Goal: Task Accomplishment & Management: Complete application form

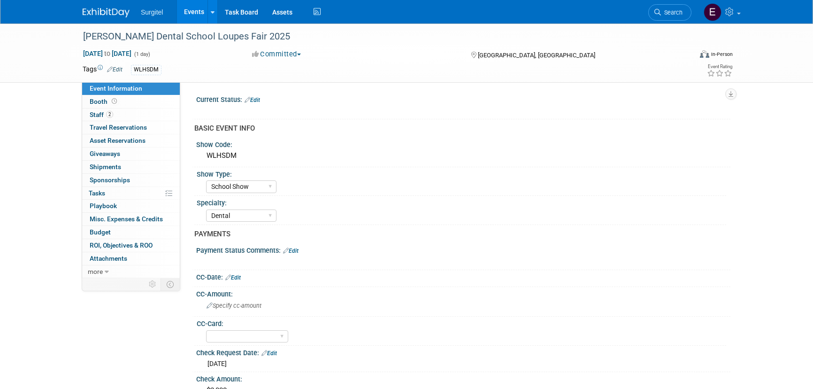
select select "School Show"
select select "Dental"
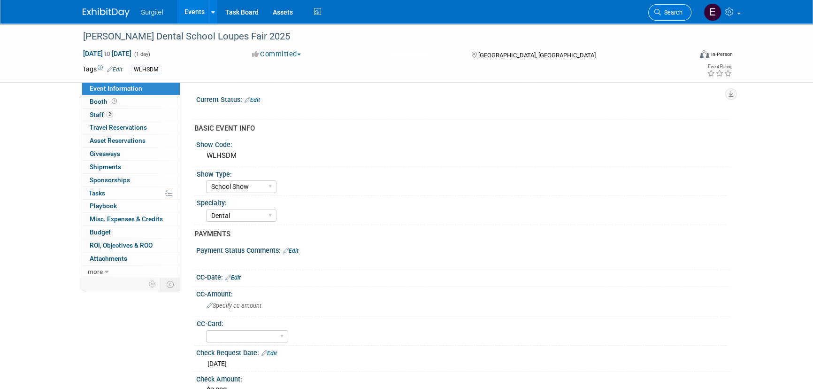
click at [664, 16] on link "Search" at bounding box center [669, 12] width 43 height 16
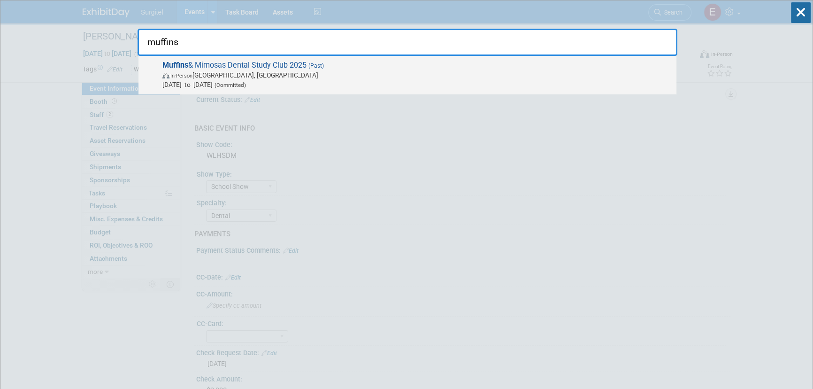
type input "muffins"
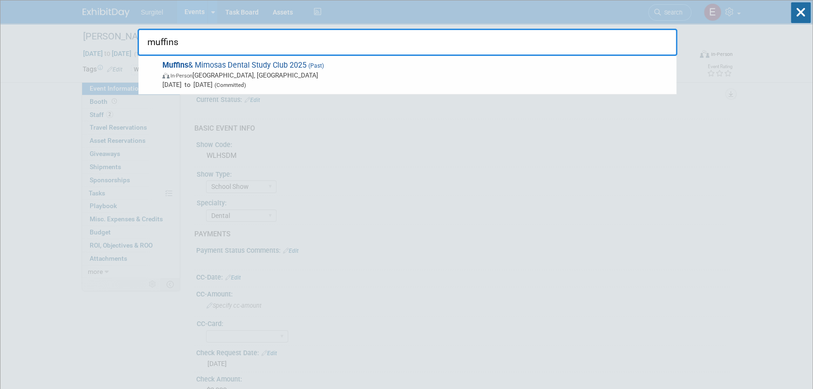
click at [261, 75] on span "In-Person Frisco, TX" at bounding box center [416, 74] width 509 height 9
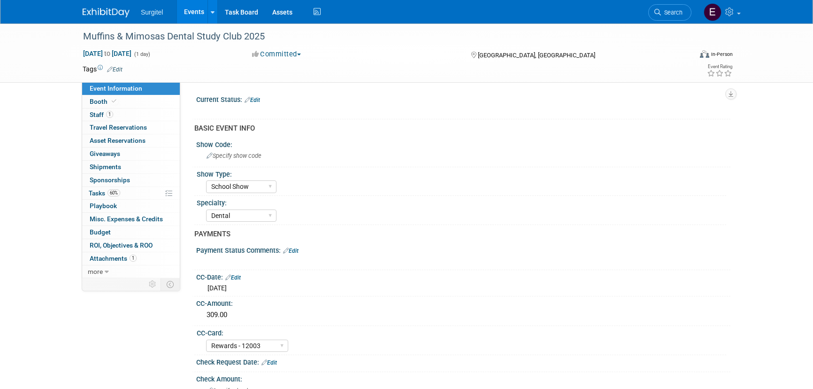
select select "School Show"
select select "Dental"
select select "Rewards - 12003"
select select "No"
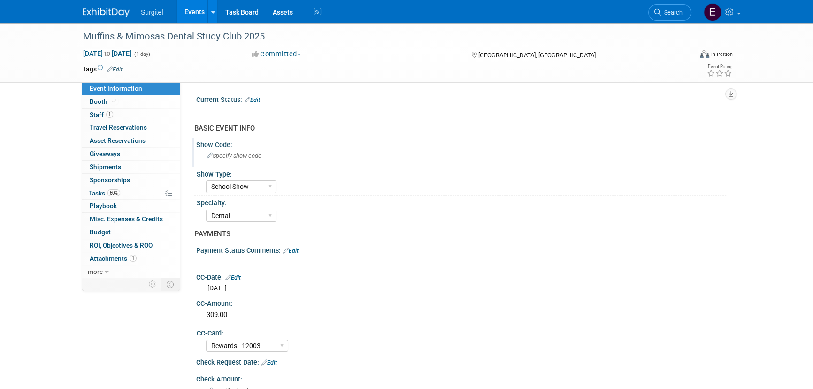
click at [253, 155] on span "Specify show code" at bounding box center [234, 155] width 55 height 7
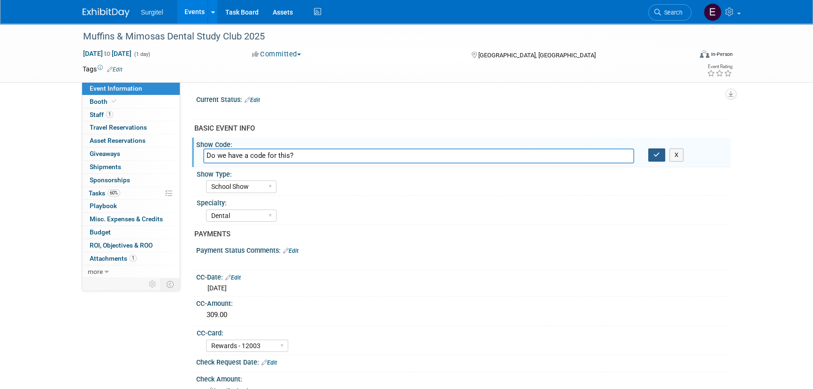
type input "Do we have a code for this?"
click at [657, 158] on button "button" at bounding box center [656, 154] width 17 height 13
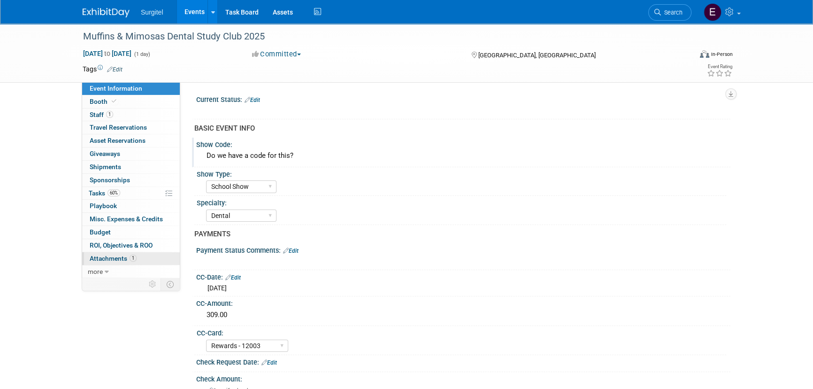
click at [114, 257] on span "Attachments 1" at bounding box center [113, 258] width 47 height 8
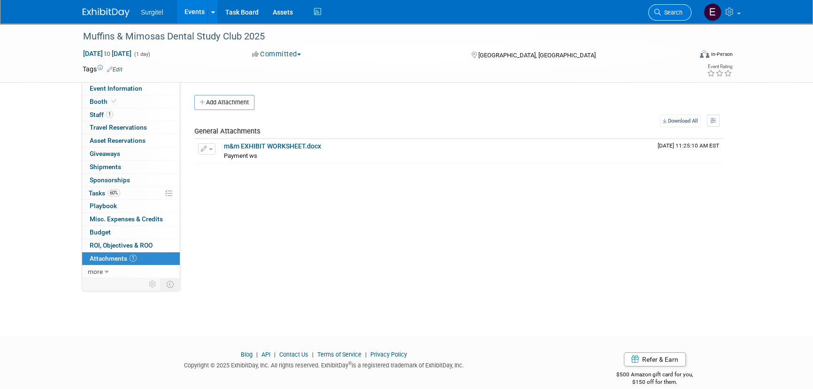
click at [658, 16] on link "Search" at bounding box center [669, 12] width 43 height 16
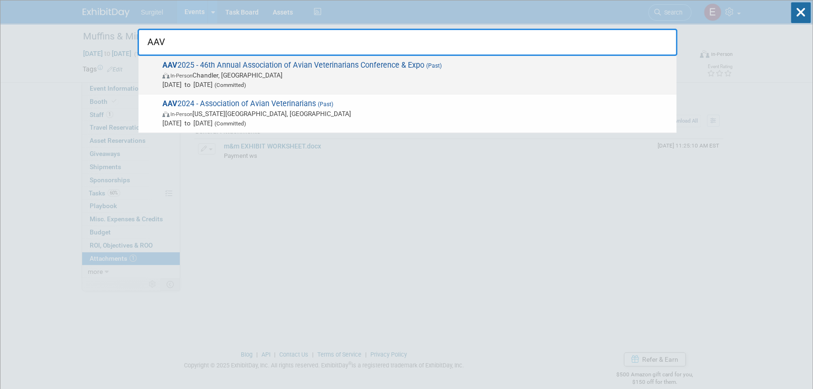
type input "AAV"
click at [201, 80] on span "Oct 3, 2025 to Oct 6, 2025 (Committed)" at bounding box center [416, 84] width 509 height 9
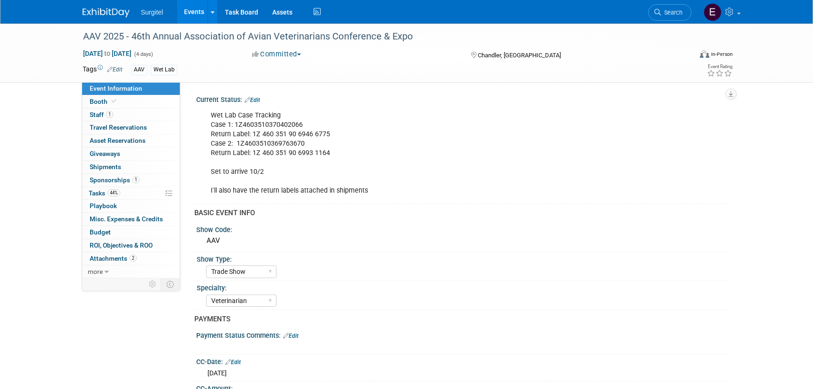
select select "Trade Show"
select select "Veterinarian"
select select "Rewards - 12003"
select select "No"
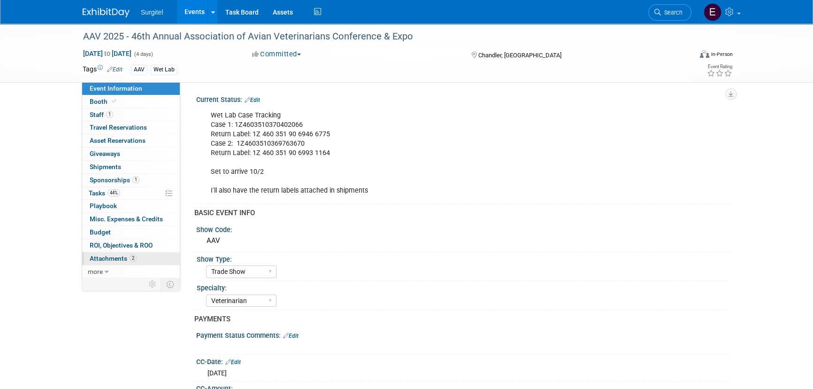
click at [117, 259] on span "Attachments 2" at bounding box center [113, 258] width 47 height 8
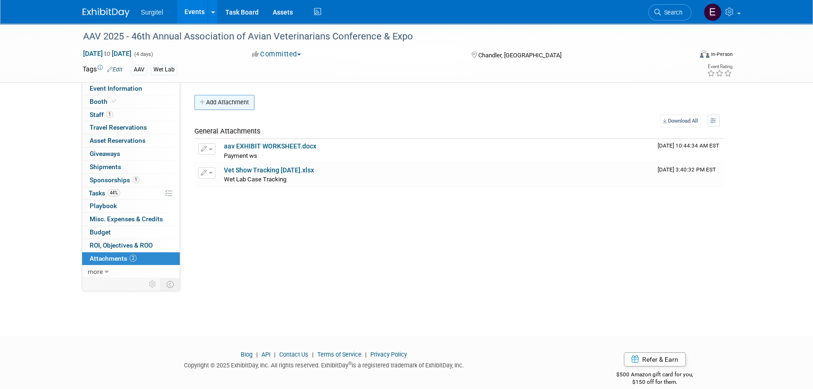
click at [234, 100] on button "Add Attachment" at bounding box center [224, 102] width 60 height 15
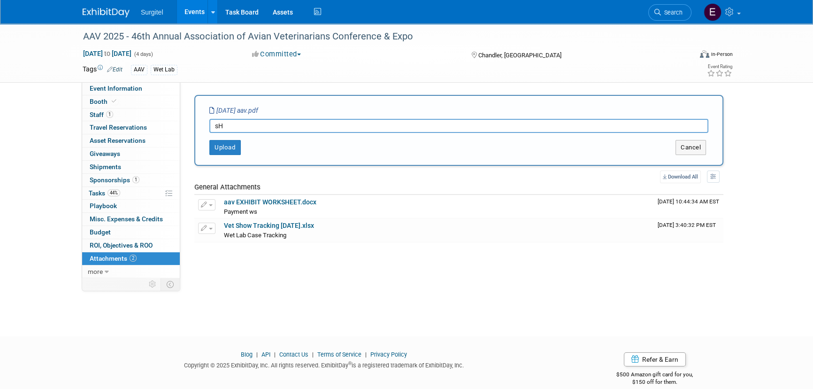
type input "s"
type input "Show Report"
click at [231, 152] on button "Upload" at bounding box center [224, 147] width 31 height 15
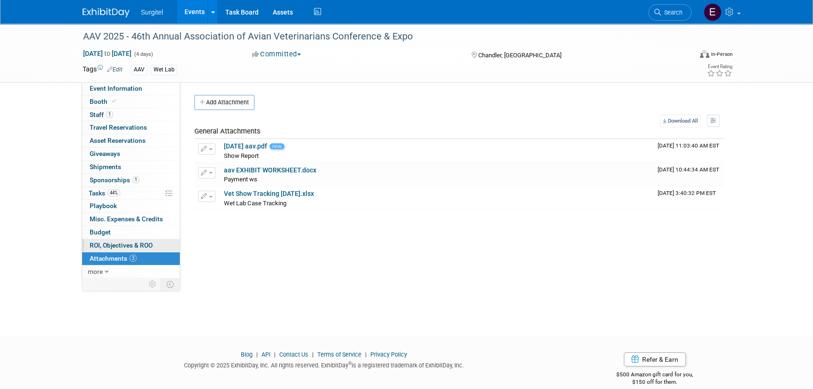
click at [133, 239] on link "0 ROI, Objectives & ROO 0" at bounding box center [131, 245] width 98 height 13
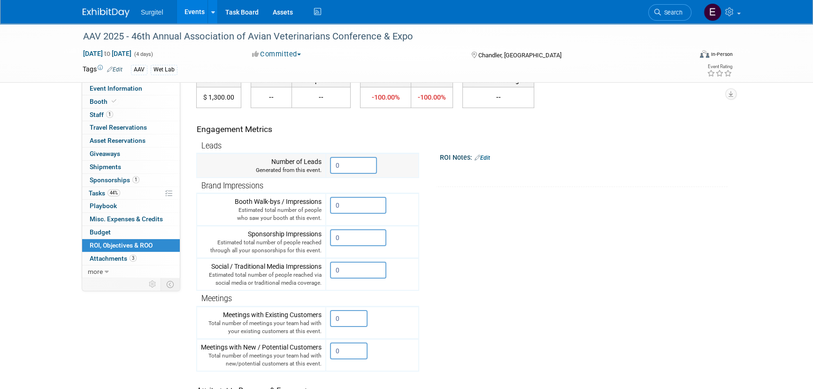
scroll to position [213, 0]
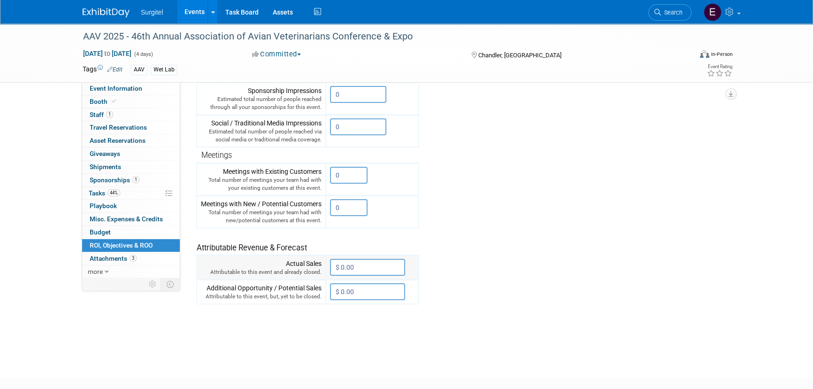
click at [367, 264] on input "$ 0.00" at bounding box center [367, 267] width 75 height 17
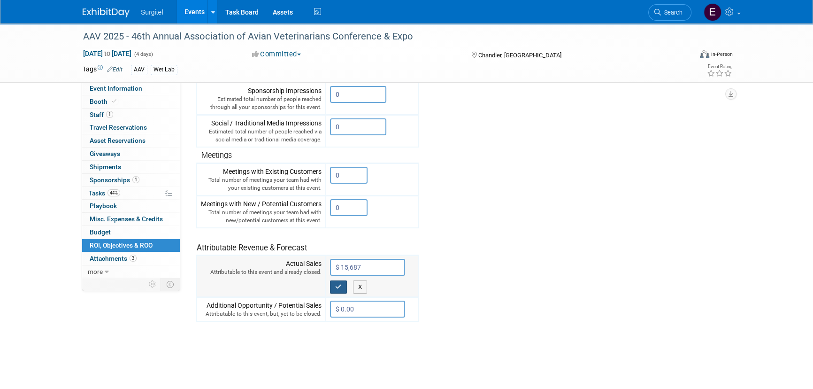
type input "$ 15,687.00"
click at [345, 289] on button "button" at bounding box center [338, 286] width 17 height 13
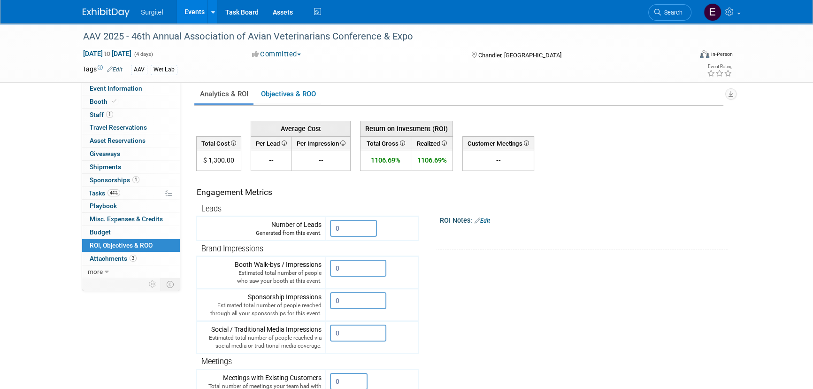
scroll to position [0, 0]
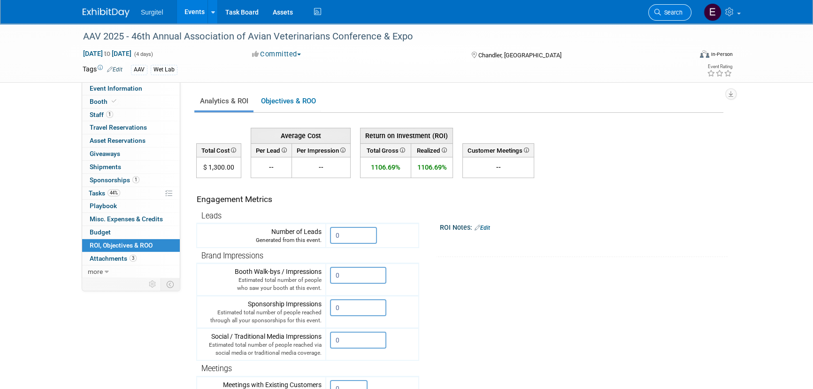
click at [666, 17] on link "Search" at bounding box center [669, 12] width 43 height 16
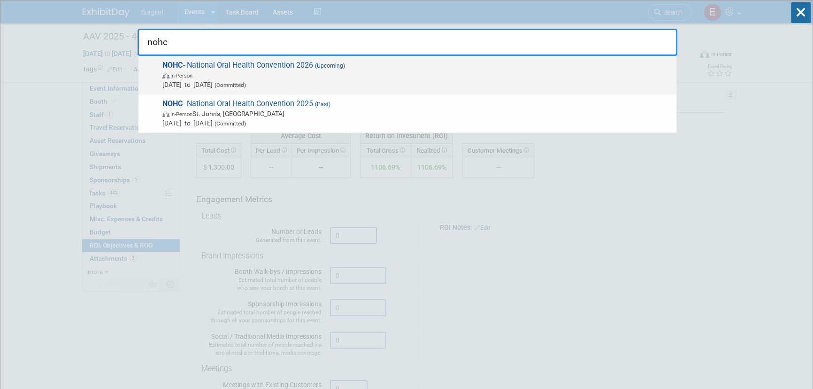
type input "nohc"
click at [263, 80] on span "Apr 16, 2026 to Apr 18, 2026 (Committed)" at bounding box center [416, 84] width 509 height 9
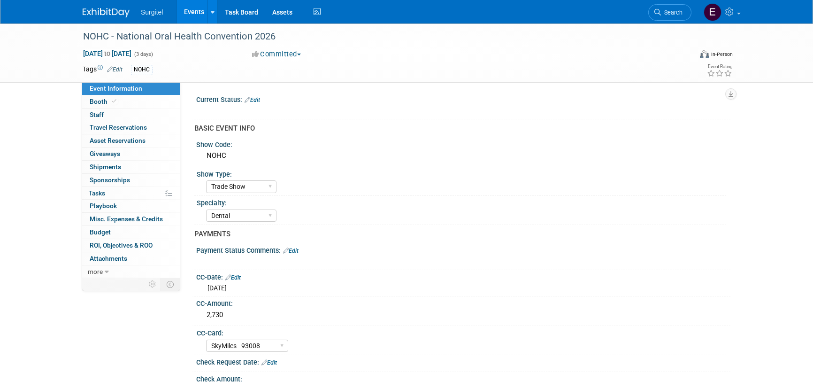
select select "Trade Show"
select select "Dental"
select select "SkyMiles - 93008"
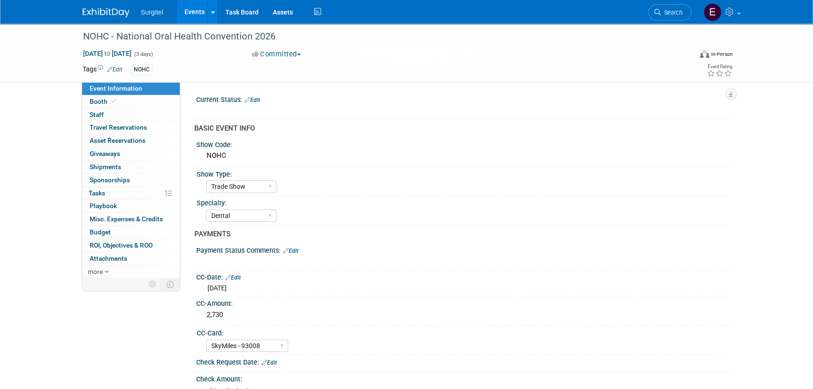
click at [670, 3] on li "Search" at bounding box center [669, 11] width 43 height 23
click at [666, 14] on span "Search" at bounding box center [672, 12] width 22 height 7
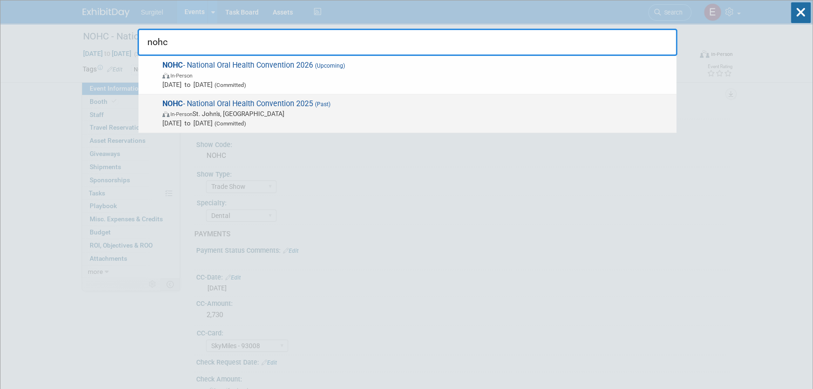
type input "nohc"
click at [272, 106] on span "NOHC - National Oral Health Convention 2025 (Past) In-Person St. John's, Canada…" at bounding box center [416, 113] width 512 height 29
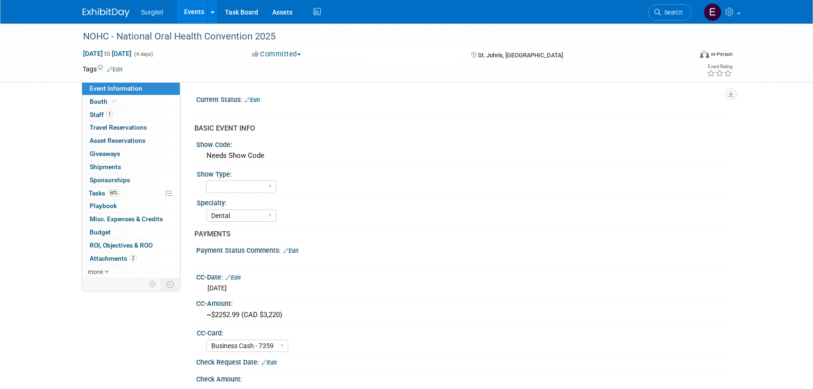
select select "Dental"
select select "Business Cash - 7359"
select select "Yes"
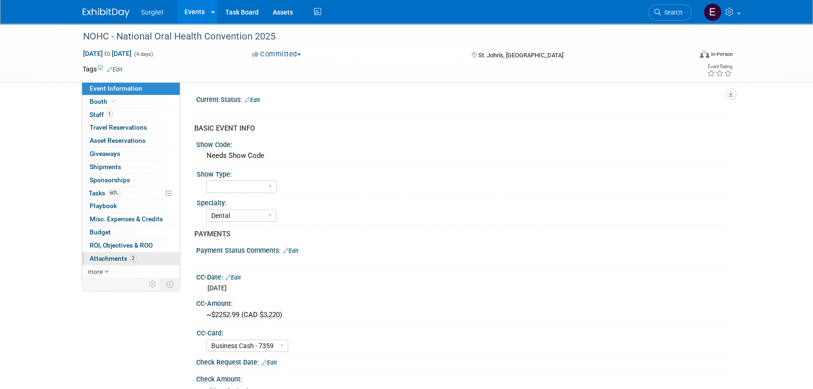
click at [163, 258] on link "2 Attachments 2" at bounding box center [131, 258] width 98 height 13
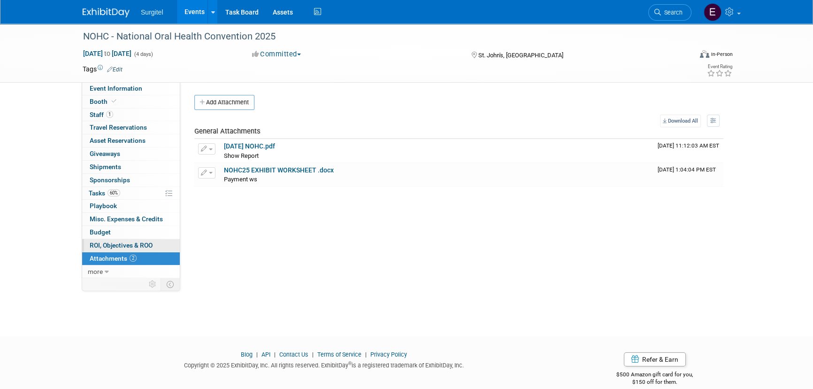
click at [132, 240] on link "0 ROI, Objectives & ROO 0" at bounding box center [131, 245] width 98 height 13
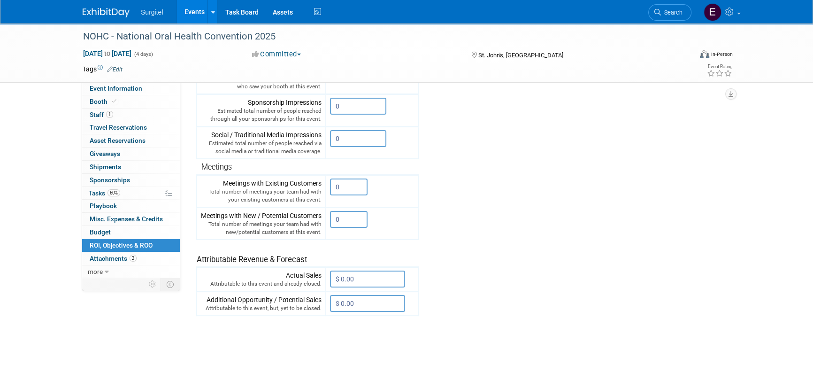
scroll to position [266, 0]
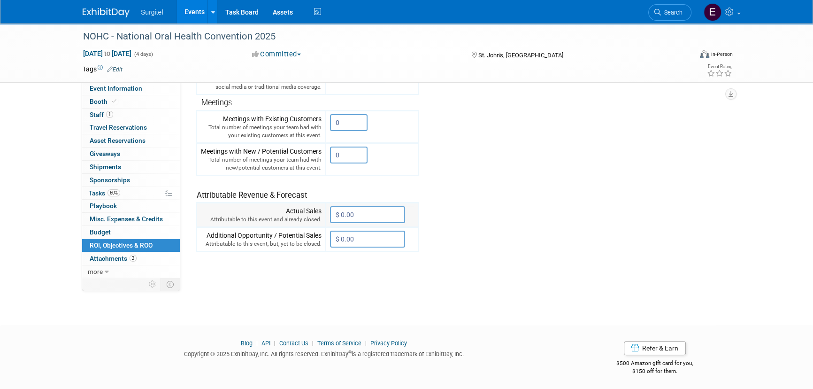
click at [366, 211] on input "$ 0.00" at bounding box center [367, 214] width 75 height 17
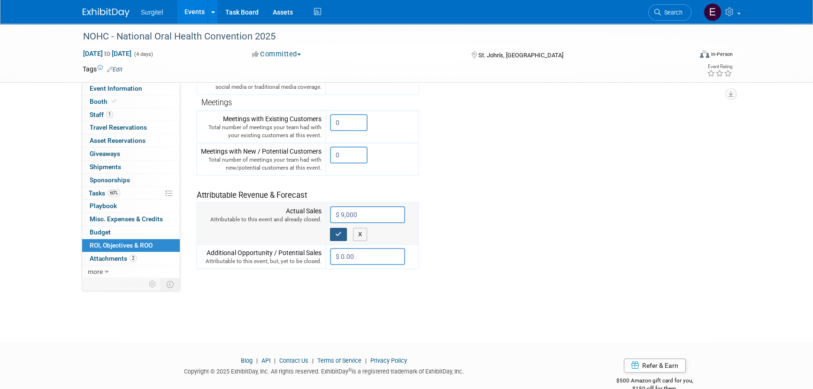
type input "$ 9,000.00"
click at [341, 228] on button "button" at bounding box center [338, 234] width 17 height 13
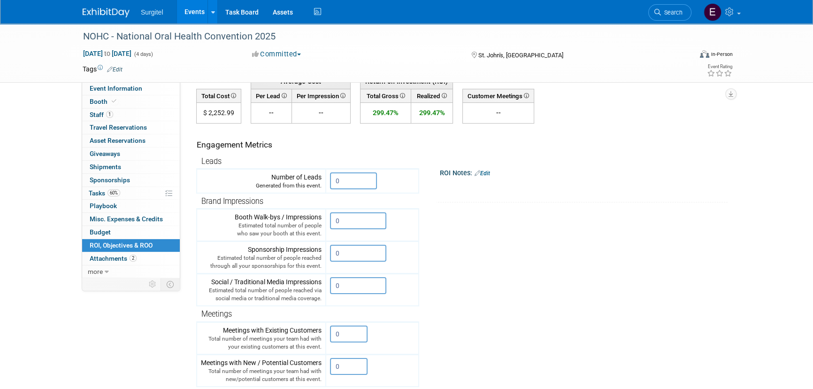
scroll to position [0, 0]
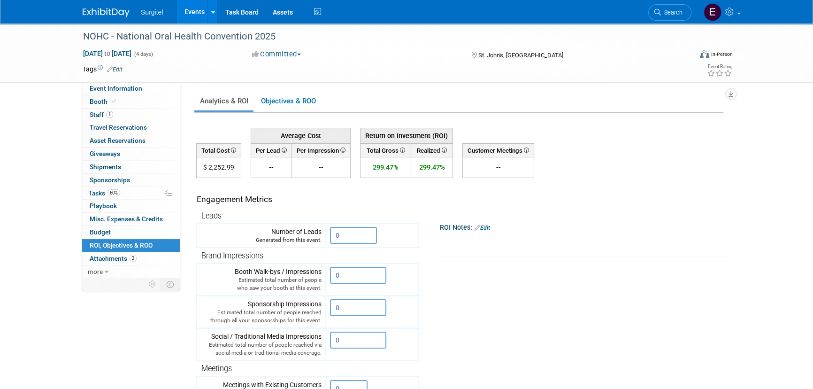
click at [200, 5] on link "Events" at bounding box center [194, 11] width 34 height 23
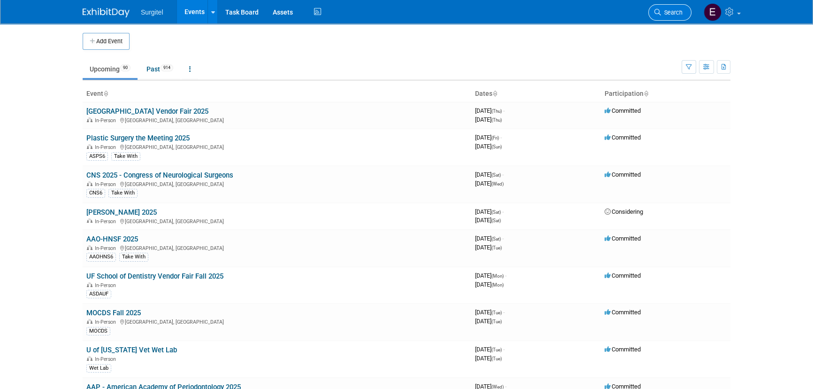
click at [668, 7] on link "Search" at bounding box center [669, 12] width 43 height 16
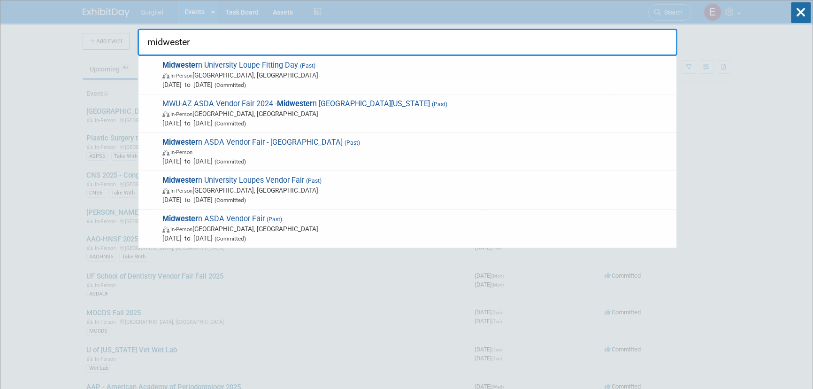
type input "midwester"
click at [251, 89] on div "Midwester n University Loupe Fitting Day (Past) In-Person Downers Grove, IL Sep…" at bounding box center [407, 75] width 538 height 38
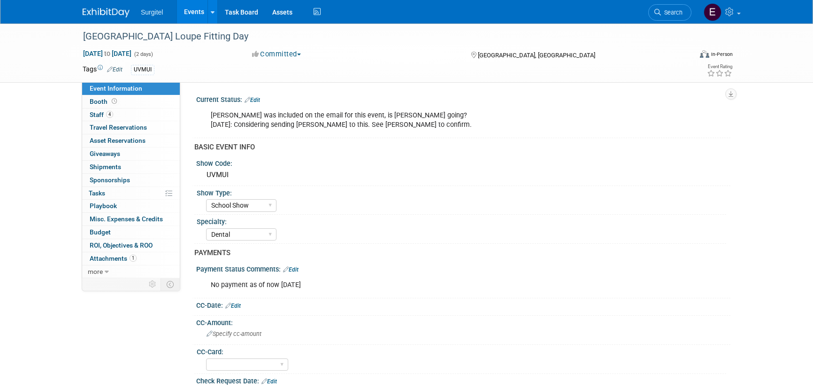
select select "School Show"
select select "Dental"
select select "Yes"
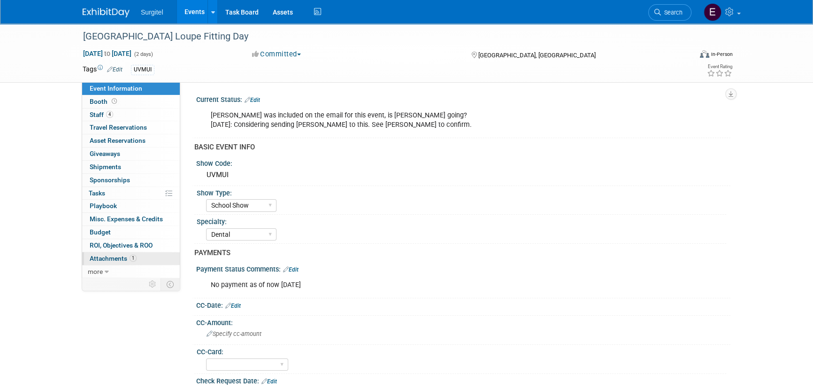
click at [98, 258] on span "Attachments 1" at bounding box center [113, 258] width 47 height 8
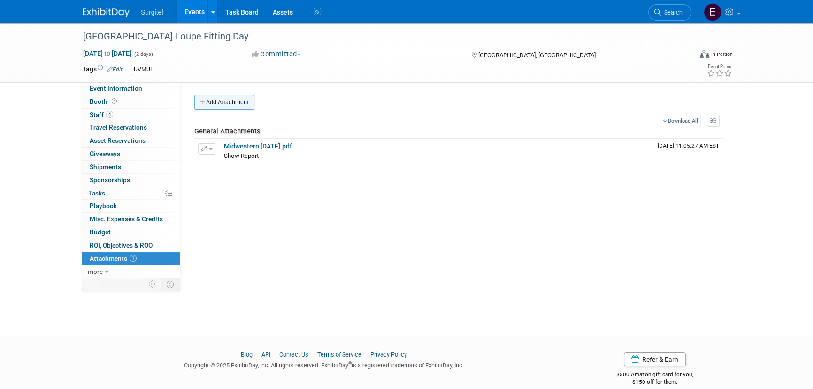
click at [211, 101] on button "Add Attachment" at bounding box center [224, 102] width 60 height 15
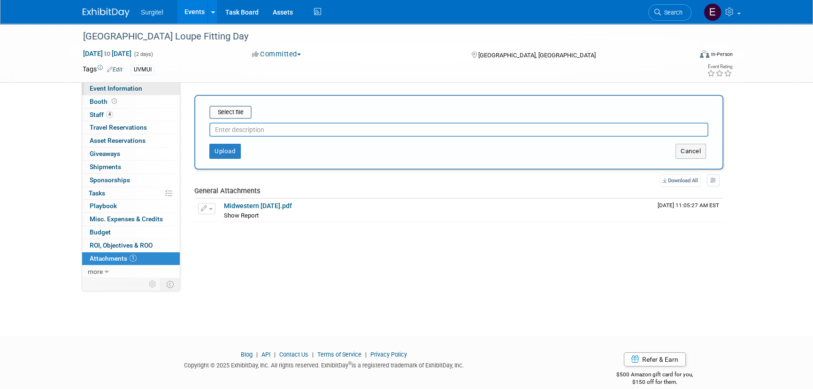
click at [113, 92] on link "Event Information" at bounding box center [131, 88] width 98 height 13
select select "School Show"
select select "Dental"
select select "Yes"
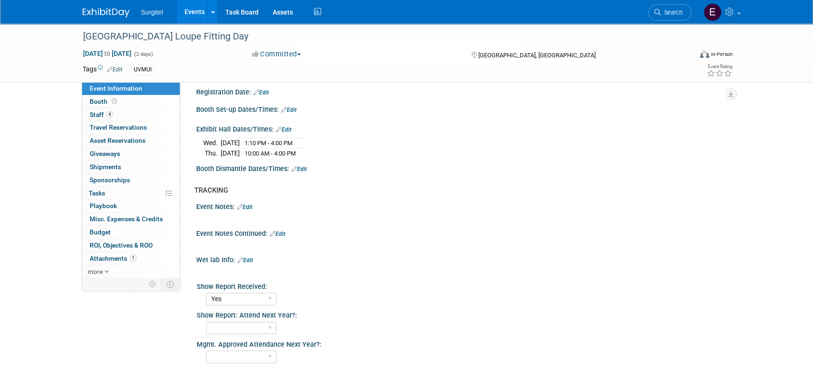
scroll to position [651, 0]
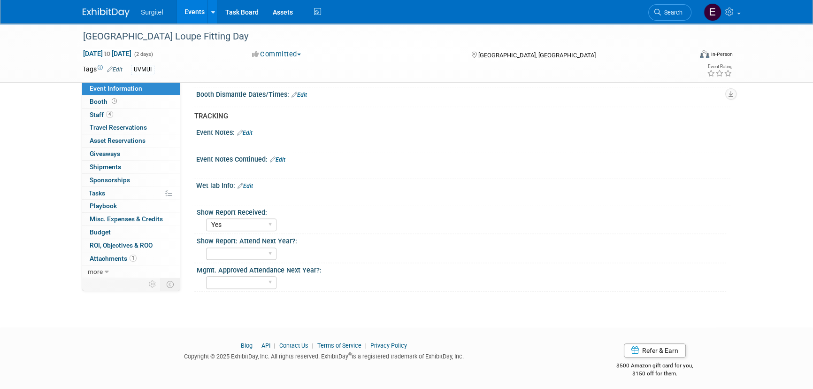
click at [184, 15] on link "Events" at bounding box center [194, 11] width 34 height 23
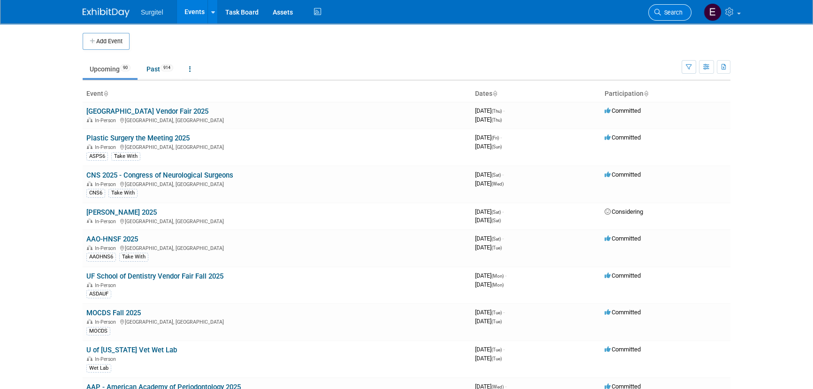
click at [671, 13] on span "Search" at bounding box center [672, 12] width 22 height 7
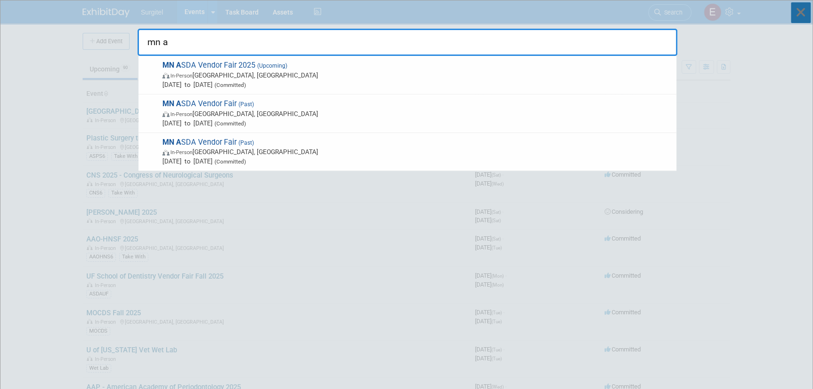
click at [802, 15] on icon at bounding box center [801, 12] width 20 height 21
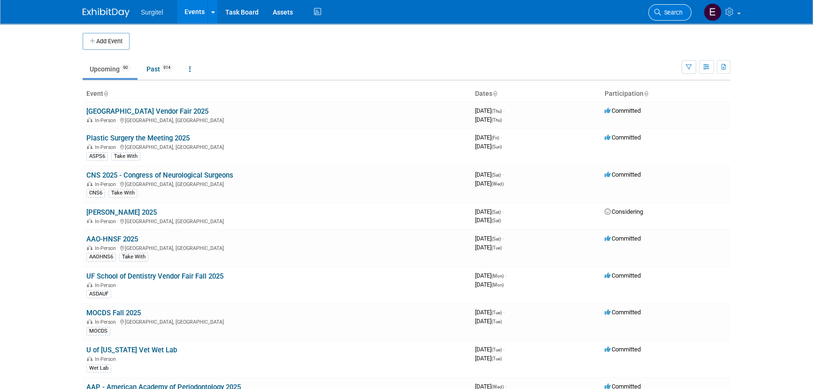
click at [673, 10] on span "Search" at bounding box center [672, 12] width 22 height 7
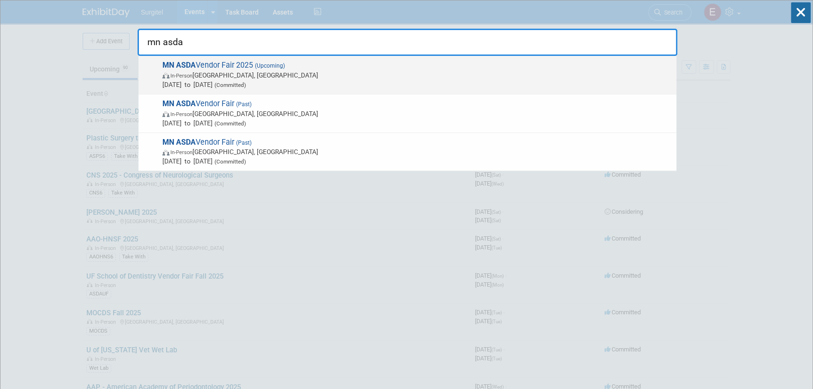
type input "mn asda"
click at [217, 74] on span "In-Person Minneapolis, MN" at bounding box center [416, 74] width 509 height 9
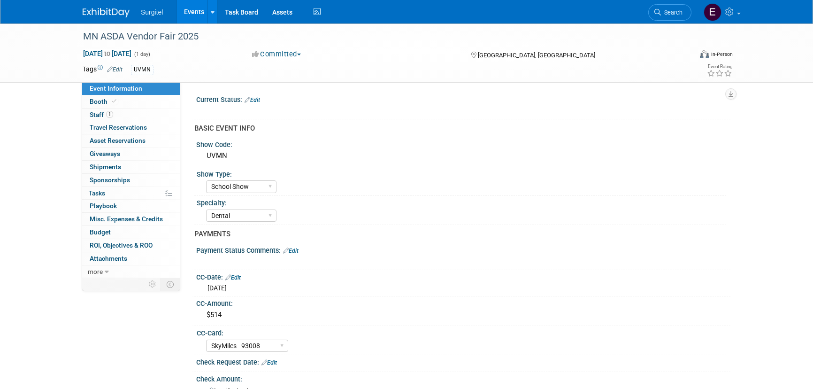
select select "School Show"
select select "Dental"
select select "SkyMiles - 93008"
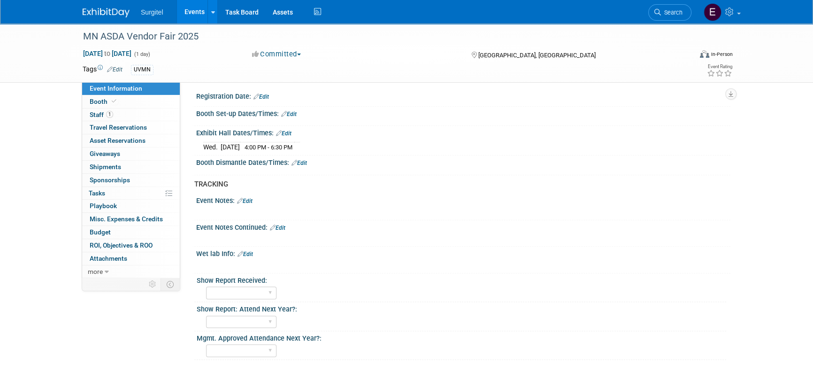
scroll to position [554, 0]
click at [293, 112] on link "Edit" at bounding box center [288, 113] width 15 height 7
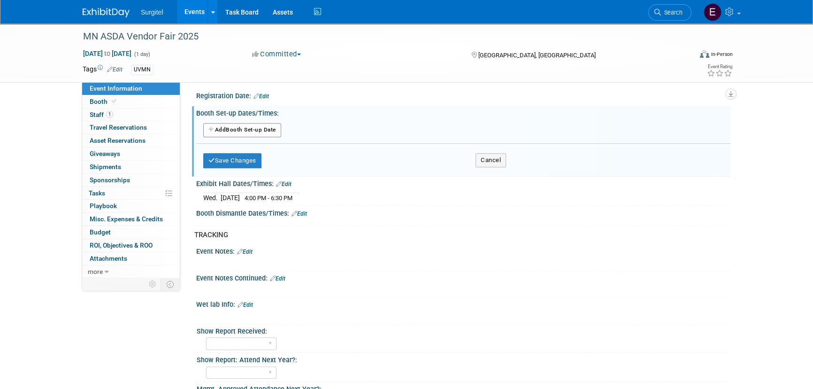
click at [246, 131] on button "Add Another Booth Set-up Date" at bounding box center [242, 130] width 78 height 14
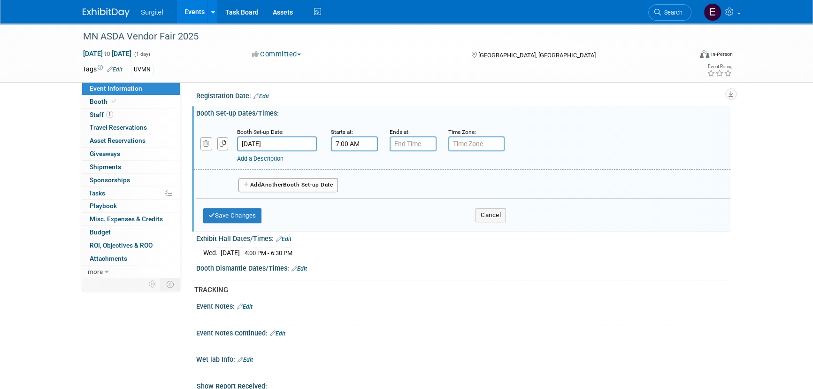
click at [341, 141] on input "7:00 AM" at bounding box center [354, 143] width 47 height 15
click at [353, 183] on span "07" at bounding box center [353, 186] width 18 height 17
click at [399, 169] on td "02" at bounding box center [408, 166] width 30 height 25
click at [399, 182] on span "00" at bounding box center [397, 186] width 18 height 17
click at [371, 211] on td "45" at bounding box center [378, 217] width 30 height 25
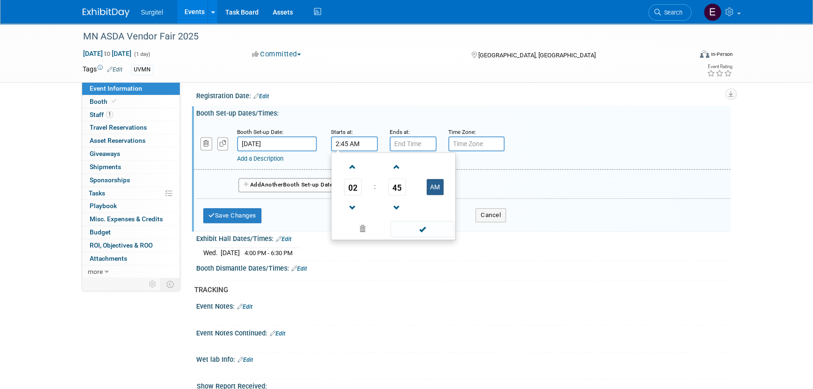
click at [430, 188] on button "AM" at bounding box center [435, 187] width 17 height 16
type input "2:45 PM"
drag, startPoint x: 428, startPoint y: 222, endPoint x: 414, endPoint y: 182, distance: 43.2
click at [428, 223] on span at bounding box center [422, 229] width 63 height 16
click at [410, 134] on div "Ends at:" at bounding box center [412, 139] width 45 height 24
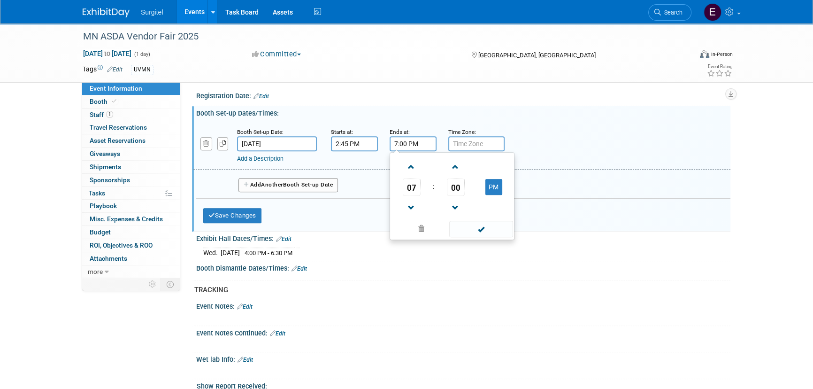
click at [411, 141] on input "7:00 PM" at bounding box center [413, 143] width 47 height 15
click at [405, 184] on span "07" at bounding box center [412, 186] width 18 height 17
click at [506, 166] on td "03" at bounding box center [497, 166] width 30 height 25
click at [460, 187] on span "00" at bounding box center [456, 186] width 18 height 17
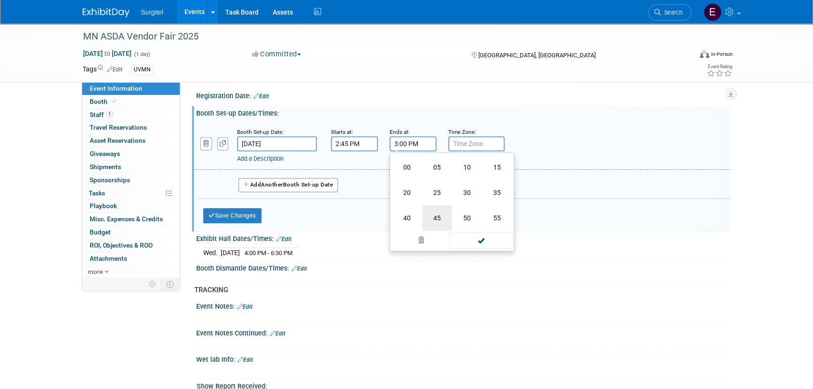
click at [434, 214] on td "45" at bounding box center [437, 217] width 30 height 25
type input "3:45 PM"
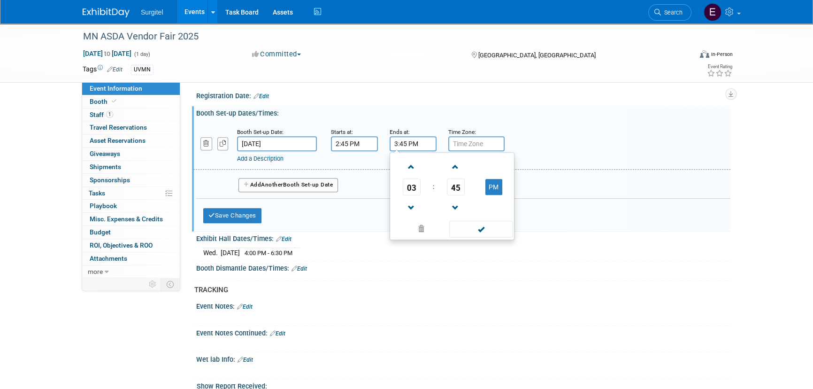
click at [474, 226] on span at bounding box center [480, 229] width 63 height 16
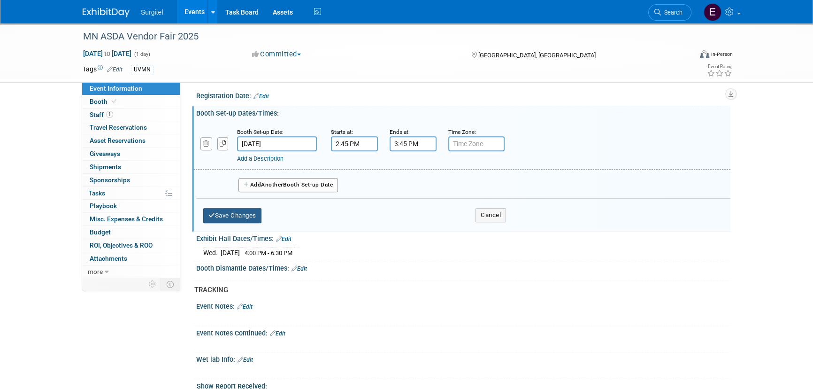
click at [245, 213] on button "Save Changes" at bounding box center [232, 215] width 58 height 15
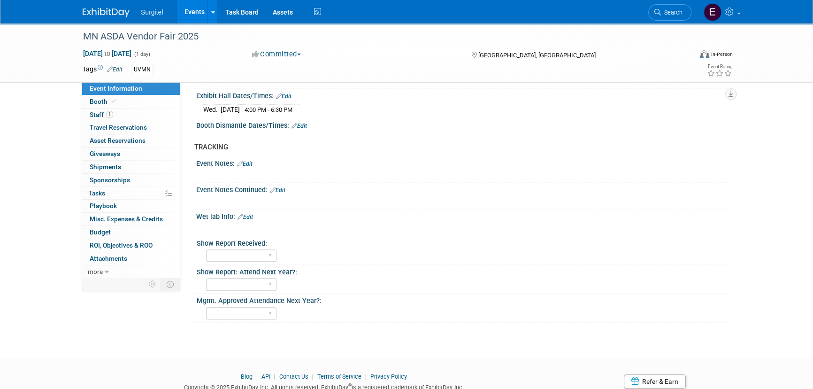
scroll to position [632, 0]
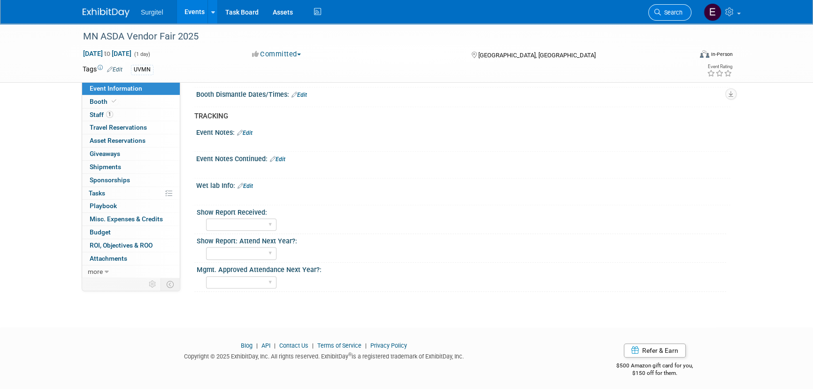
click at [674, 16] on link "Search" at bounding box center [669, 12] width 43 height 16
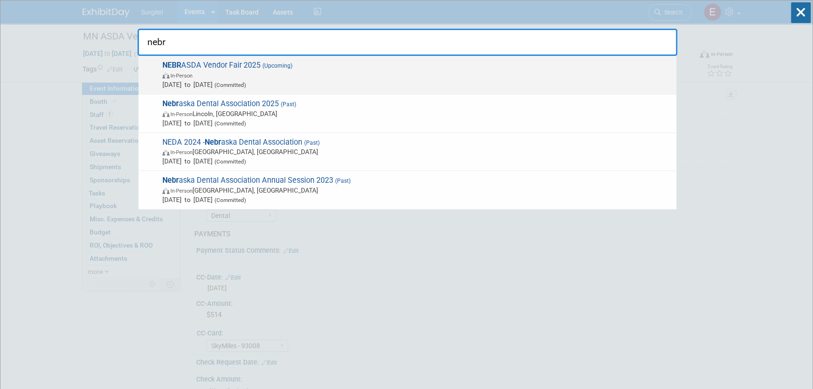
type input "nebr"
click at [233, 65] on span "NEBR ASDA Vendor Fair 2025 (Upcoming) In-Person Oct 22, 2025 to Oct 22, 2025 (C…" at bounding box center [416, 75] width 512 height 29
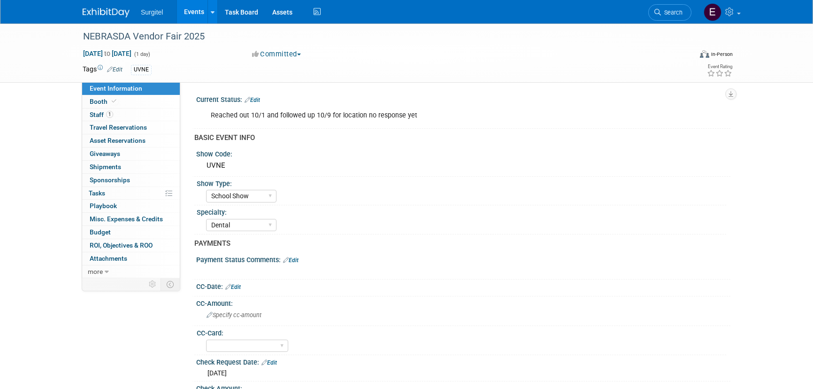
select select "School Show"
select select "Dental"
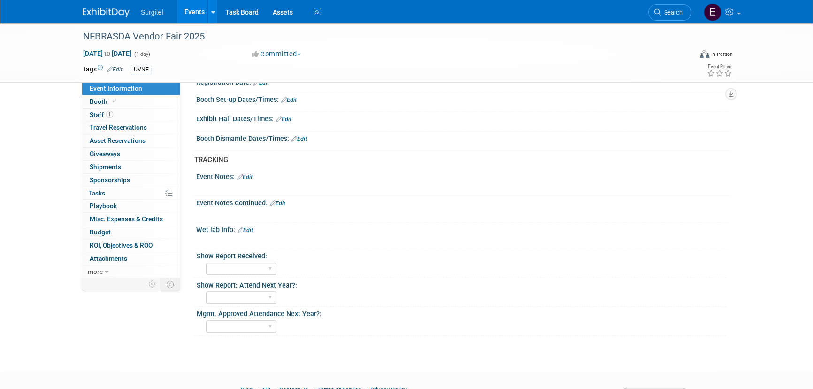
scroll to position [597, 0]
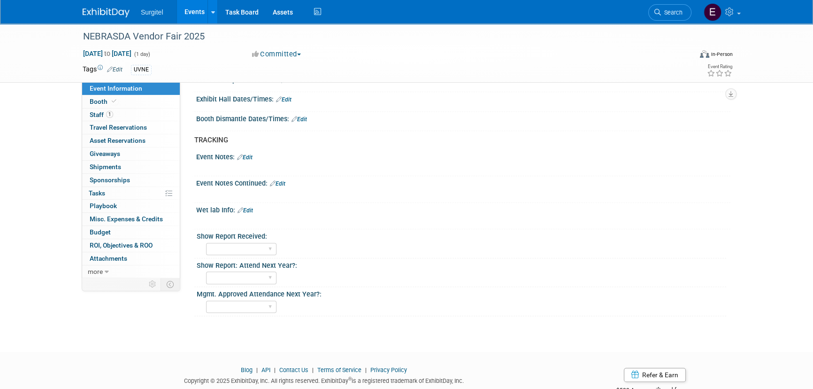
click at [199, 17] on link "Events" at bounding box center [194, 11] width 34 height 23
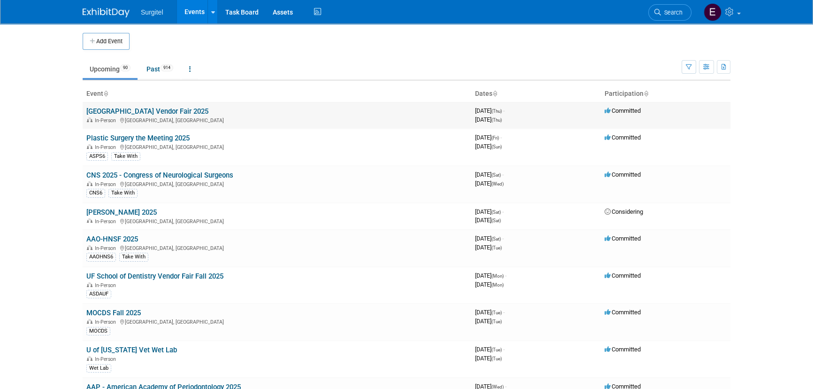
click at [103, 109] on link "[GEOGRAPHIC_DATA] Vendor Fair 2025" at bounding box center [147, 111] width 122 height 8
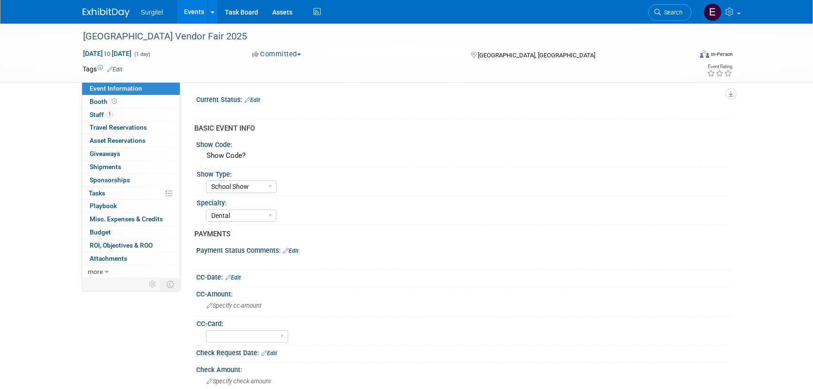
select select "School Show"
select select "Dental"
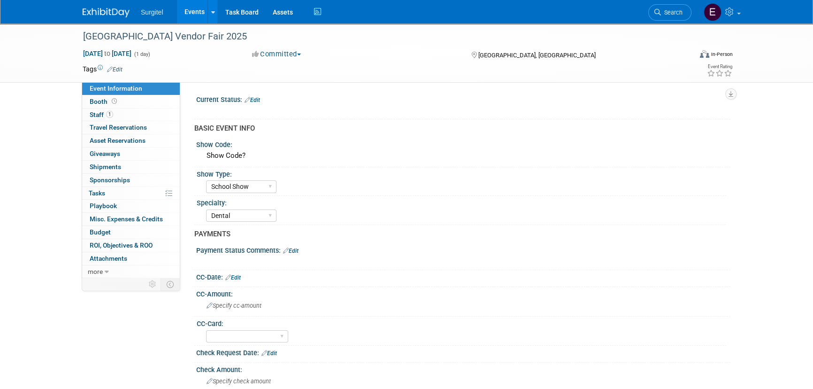
click at [196, 15] on link "Events" at bounding box center [194, 11] width 34 height 23
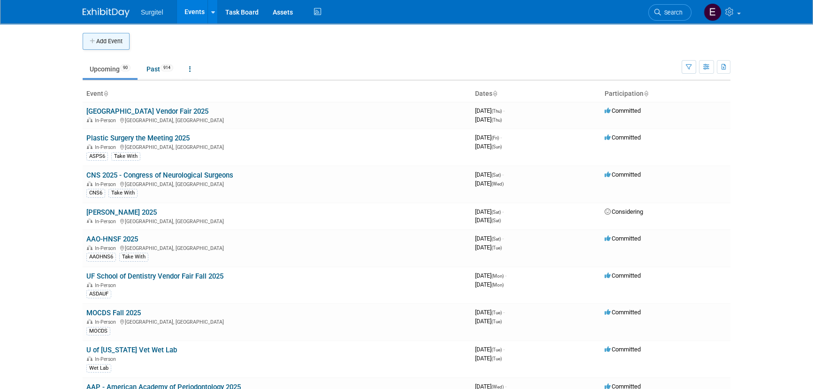
click at [117, 47] on button "Add Event" at bounding box center [106, 41] width 47 height 17
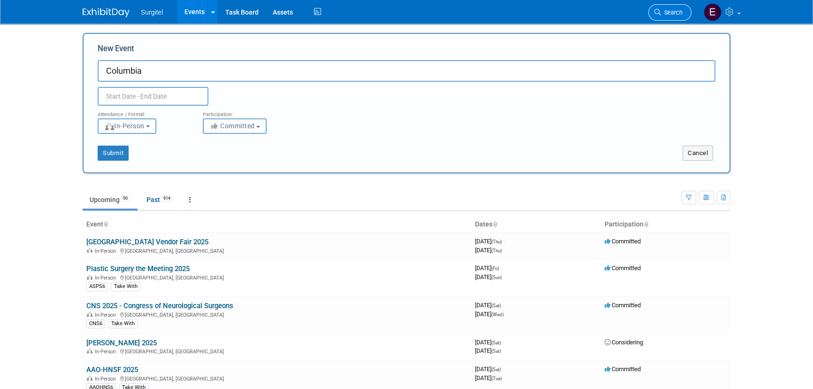
type input "Columbia"
click at [662, 15] on link "Search" at bounding box center [669, 12] width 43 height 16
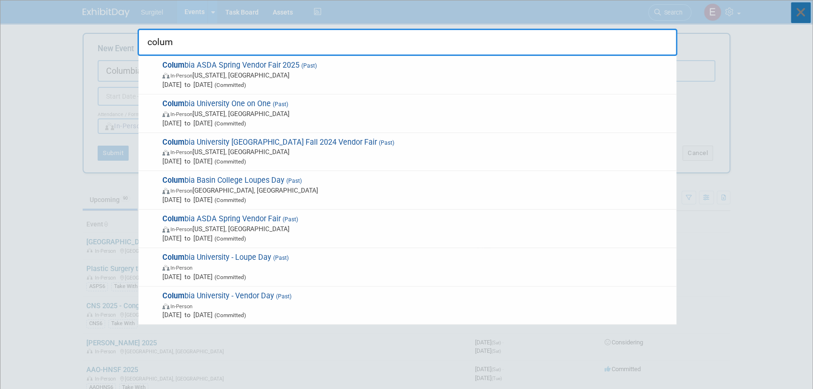
type input "colum"
click at [798, 13] on icon at bounding box center [801, 12] width 20 height 21
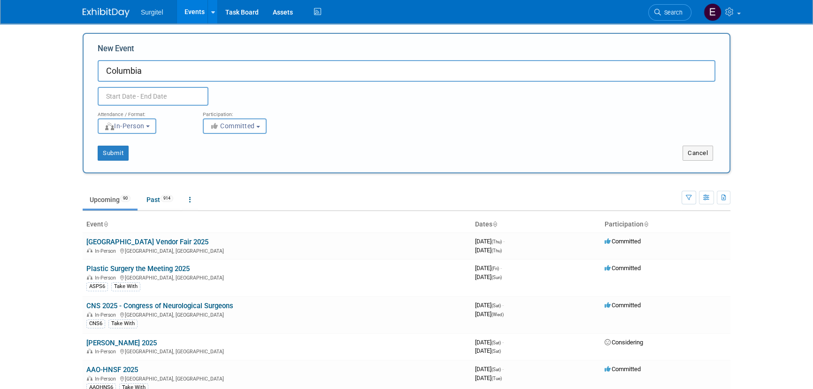
click at [161, 75] on input "Columbia" at bounding box center [407, 71] width 618 height 22
type input "Columbia ASDA"
click at [128, 90] on input "text" at bounding box center [153, 96] width 111 height 19
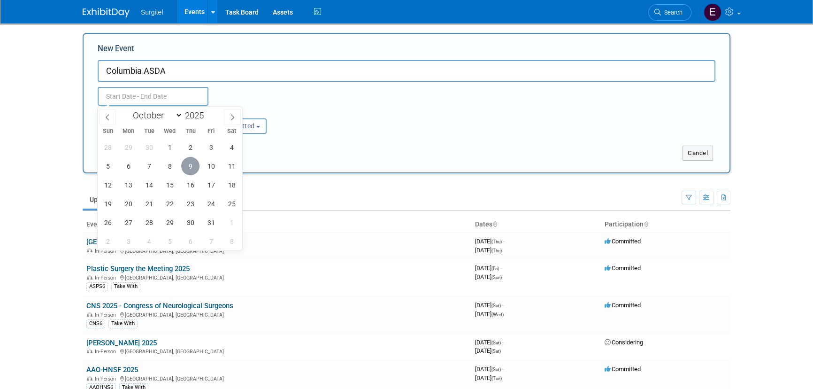
click at [192, 164] on span "9" at bounding box center [190, 166] width 18 height 18
type input "Oct 9, 2025 to Oct 9, 2025"
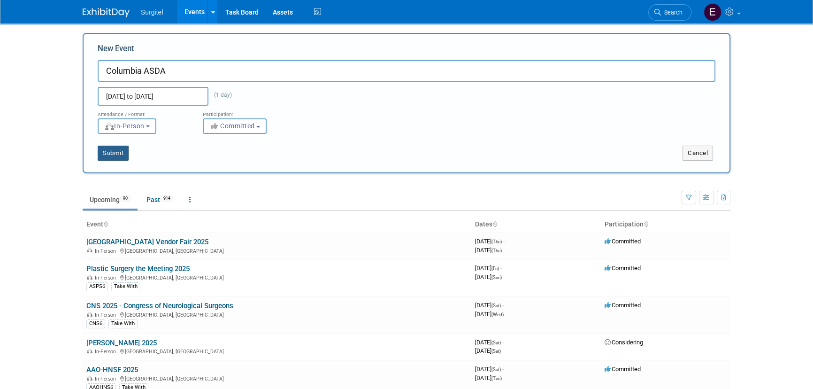
click at [118, 151] on button "Submit" at bounding box center [113, 153] width 31 height 15
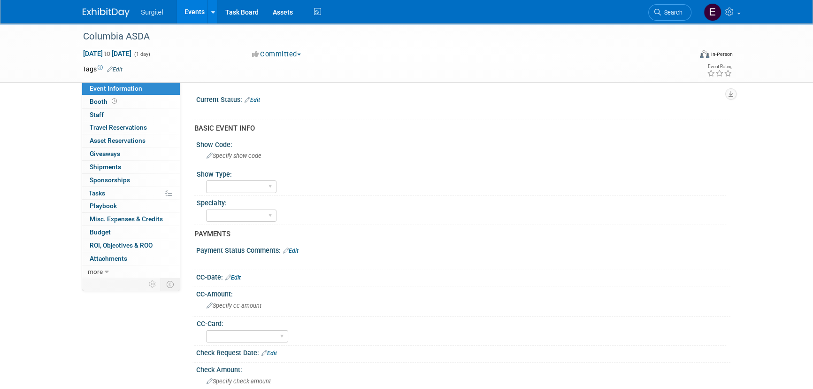
click at [118, 69] on link "Edit" at bounding box center [114, 69] width 15 height 7
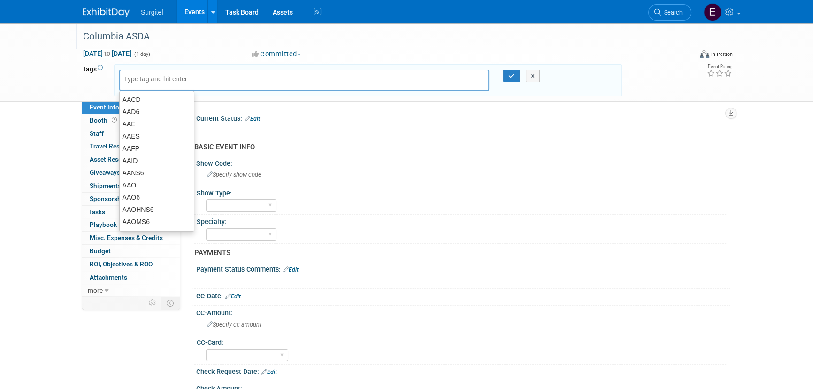
click at [157, 33] on div "Columbia ASDA" at bounding box center [378, 36] width 597 height 17
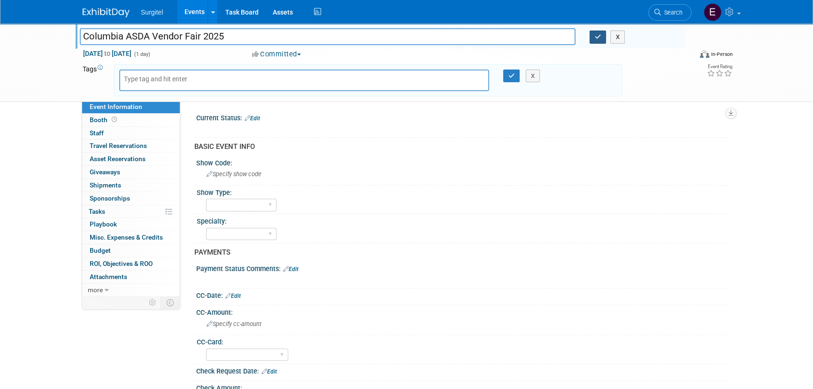
type input "Columbia ASDA Vendor Fair 2025"
click at [593, 42] on button "button" at bounding box center [598, 37] width 17 height 13
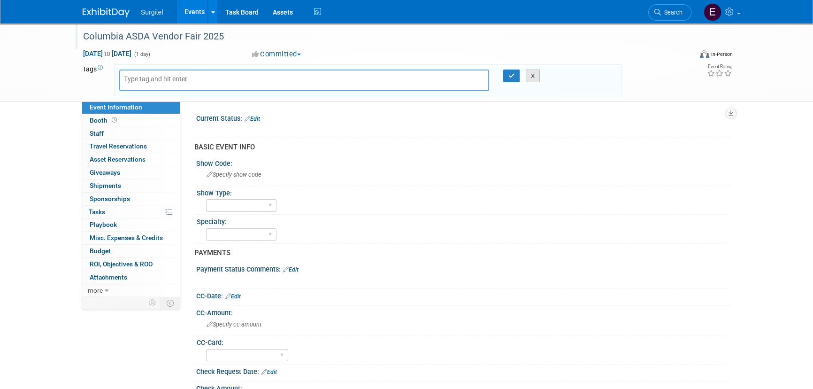
click at [535, 70] on button "X" at bounding box center [533, 75] width 15 height 13
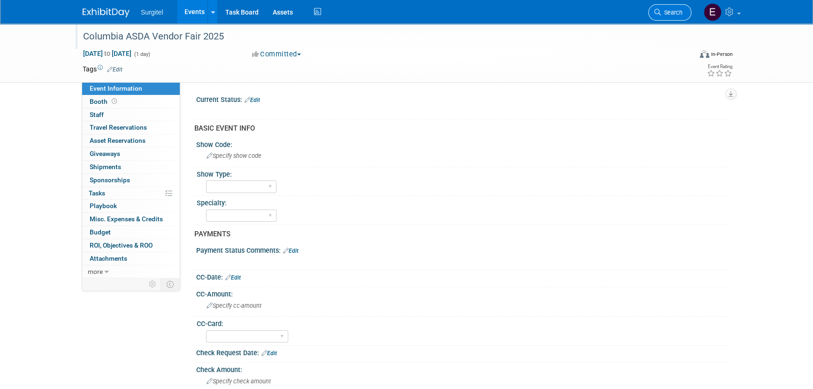
click at [676, 9] on span "Search" at bounding box center [672, 12] width 22 height 7
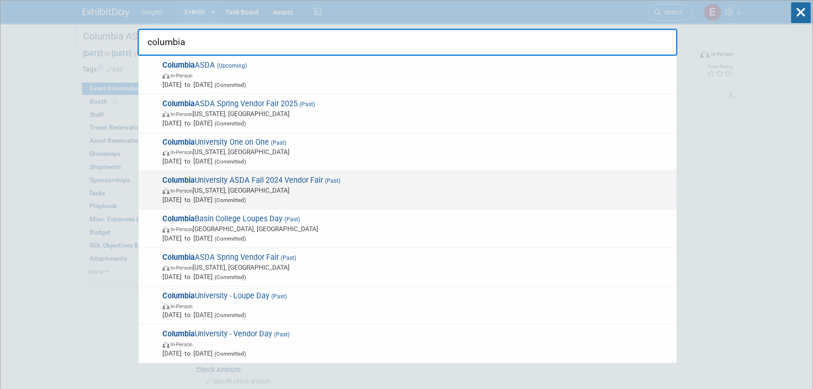
type input "columbia"
click at [386, 184] on span "Columbia University ASDA Fall 2024 Vendor Fair (Past) In-Person New York, NY No…" at bounding box center [416, 190] width 512 height 29
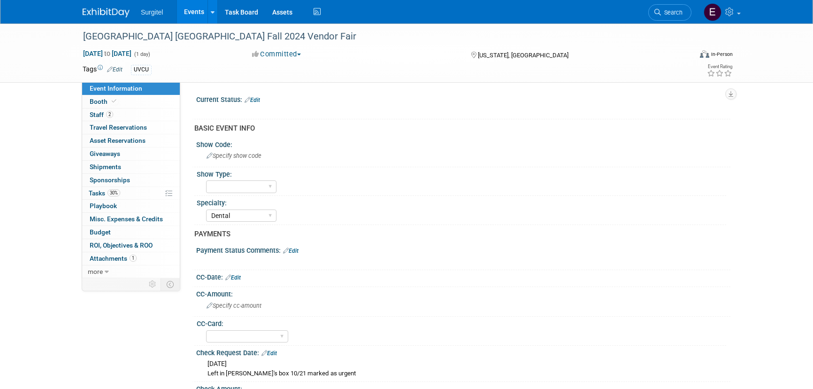
select select "Dental"
select select "No"
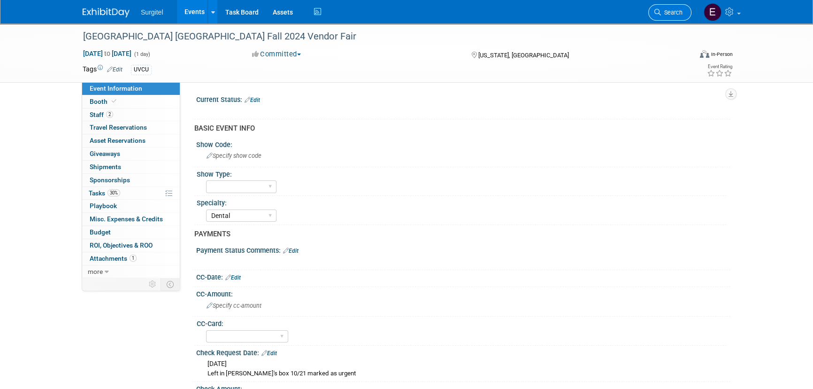
click at [673, 16] on link "Search" at bounding box center [669, 12] width 43 height 16
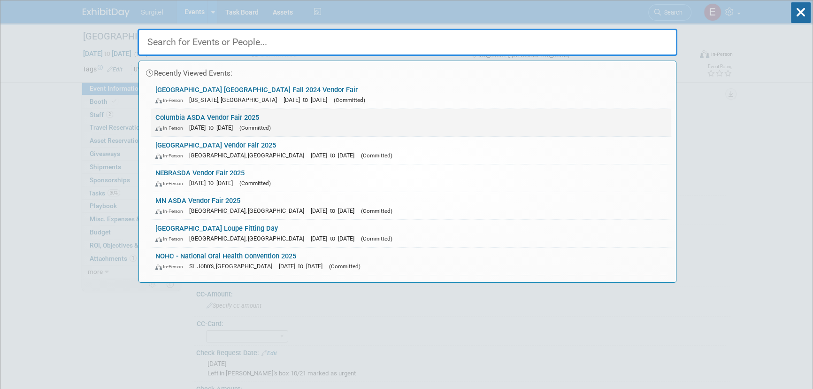
click at [372, 127] on div "In-Person [DATE] to [DATE] (Committed)" at bounding box center [410, 128] width 511 height 10
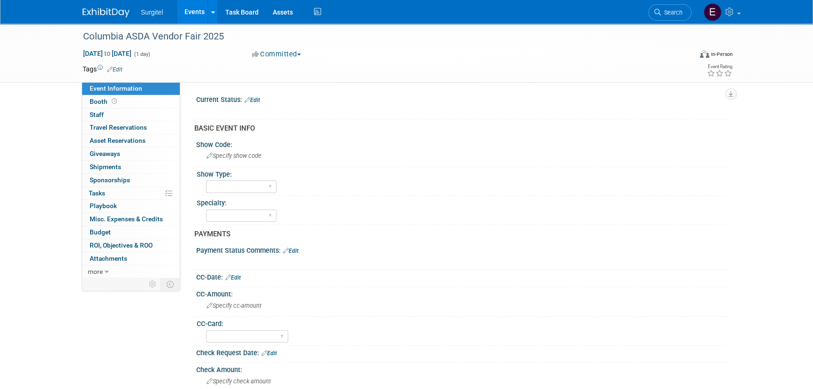
click at [124, 67] on td at bounding box center [372, 68] width 499 height 9
click at [119, 68] on link "Edit" at bounding box center [114, 69] width 15 height 7
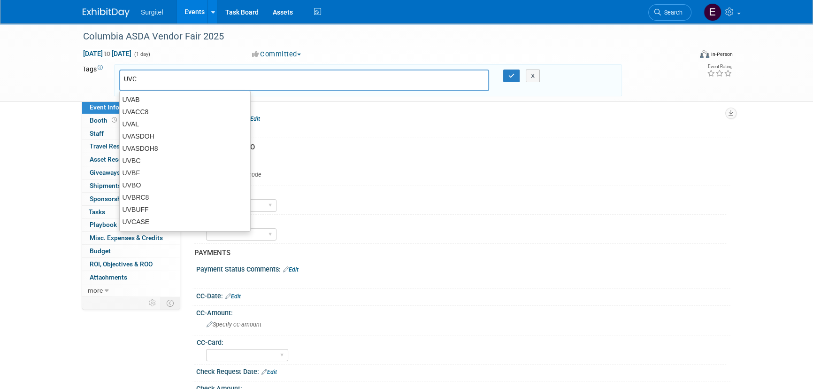
type input "UVCU"
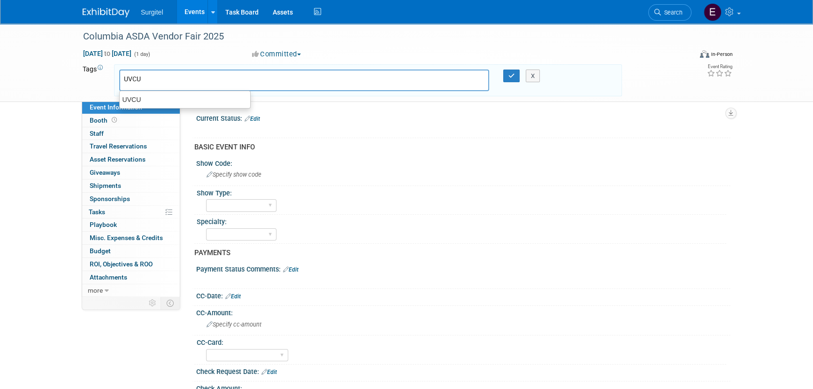
click at [145, 100] on div "UVCU" at bounding box center [185, 99] width 130 height 12
type input "UVCU"
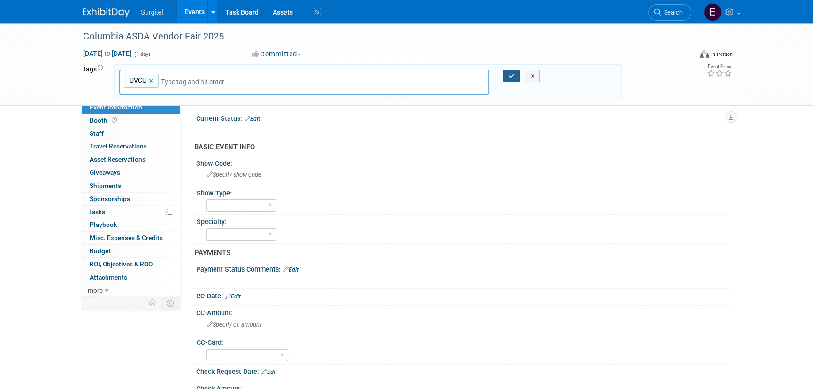
click at [508, 73] on icon "button" at bounding box center [511, 76] width 7 height 6
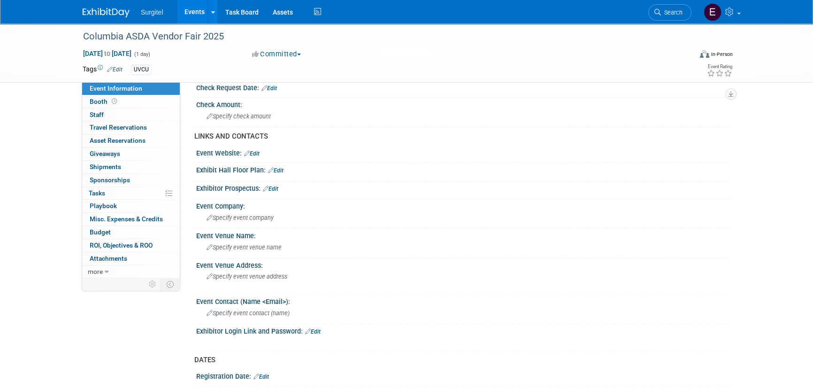
scroll to position [427, 0]
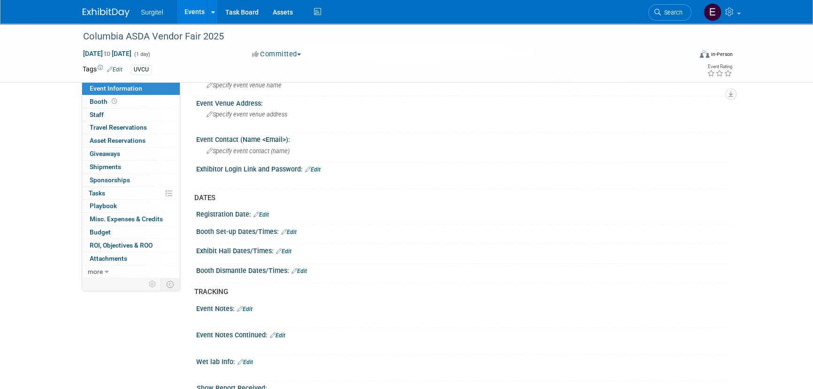
click at [295, 247] on div "Exhibit Hall Dates/Times: Edit" at bounding box center [463, 250] width 534 height 12
click at [287, 248] on link "Edit" at bounding box center [283, 251] width 15 height 7
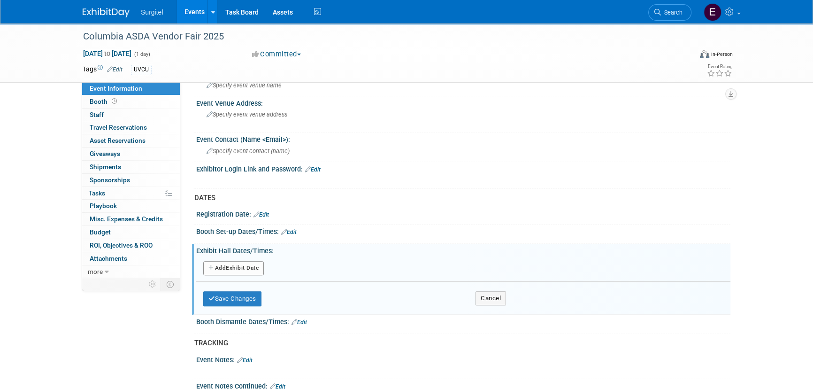
drag, startPoint x: 250, startPoint y: 273, endPoint x: 245, endPoint y: 269, distance: 6.8
click at [249, 272] on div "Add Another Exhibit Date" at bounding box center [463, 269] width 534 height 18
click at [243, 267] on button "Add Another Exhibit Date" at bounding box center [233, 268] width 61 height 14
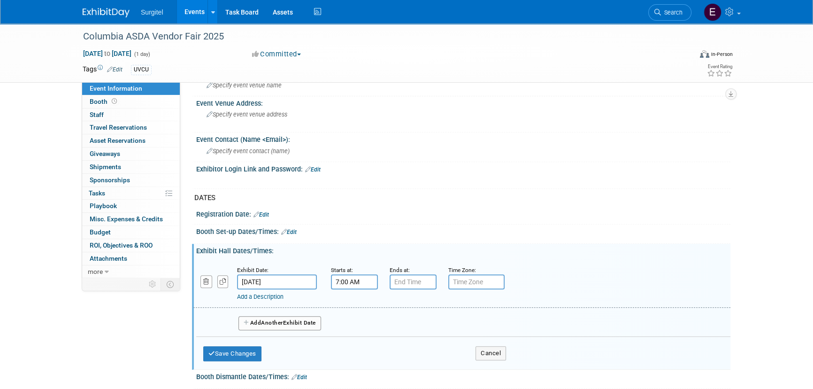
click at [353, 283] on input "7:00 AM" at bounding box center [354, 281] width 47 height 15
click at [359, 322] on span "07" at bounding box center [353, 324] width 18 height 17
click at [439, 358] on td "11" at bounding box center [438, 355] width 30 height 25
type input "11:00 AM"
click at [428, 357] on td at bounding box center [421, 366] width 63 height 18
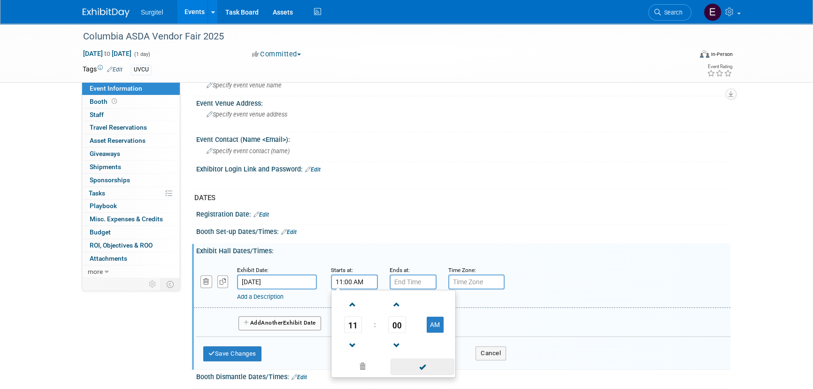
click at [430, 360] on span at bounding box center [422, 366] width 63 height 16
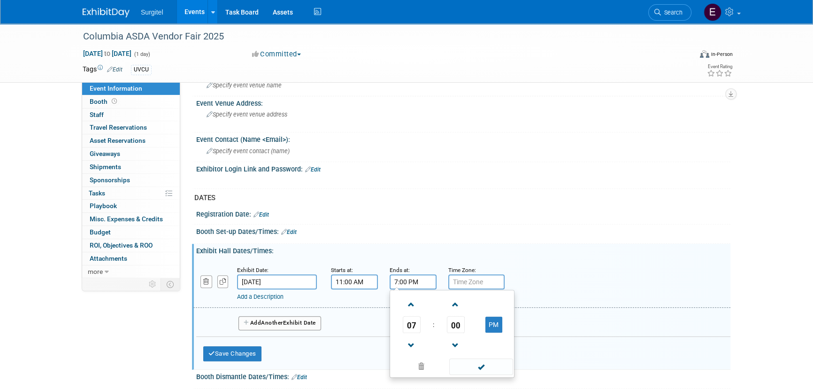
click at [410, 281] on input "7:00 PM" at bounding box center [413, 281] width 47 height 15
click at [406, 319] on span "07" at bounding box center [412, 324] width 18 height 17
click at [439, 306] on td "01" at bounding box center [437, 304] width 30 height 25
type input "1:00 PM"
click at [483, 360] on span at bounding box center [480, 366] width 63 height 16
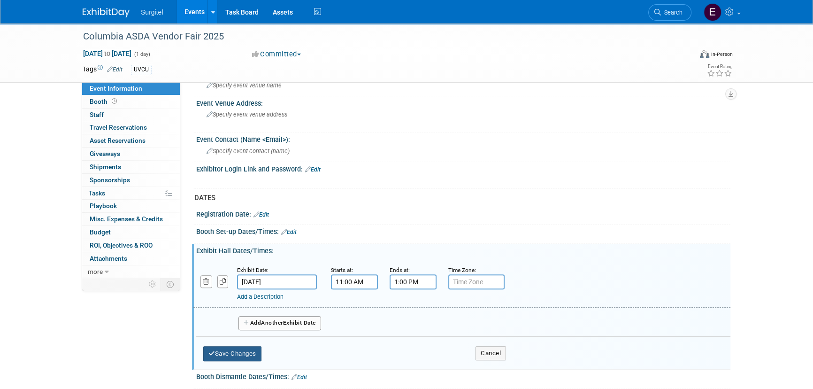
click at [234, 350] on button "Save Changes" at bounding box center [232, 353] width 58 height 15
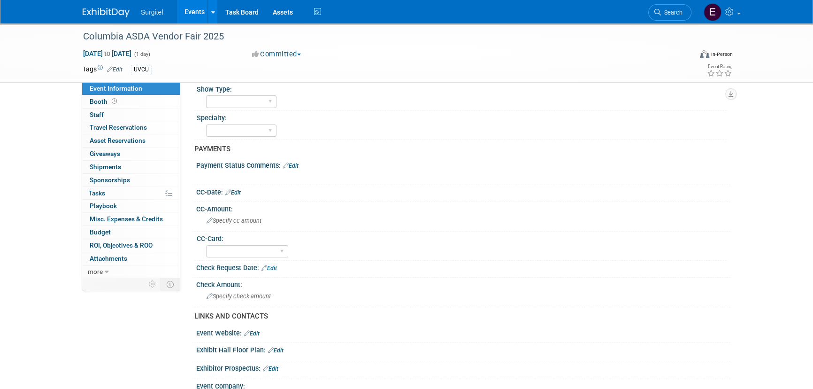
scroll to position [0, 0]
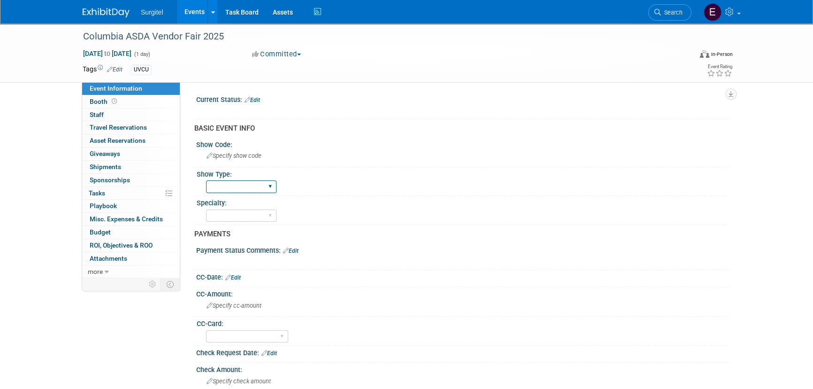
click at [239, 184] on select "School Show Trade Show Wet Lab CE Course Lunch and Learn" at bounding box center [241, 186] width 70 height 13
select select "School Show"
click at [206, 180] on select "School Show Trade Show Wet Lab CE Course Lunch and Learn" at bounding box center [241, 186] width 70 height 13
click at [236, 155] on span "Specify show code" at bounding box center [234, 155] width 55 height 7
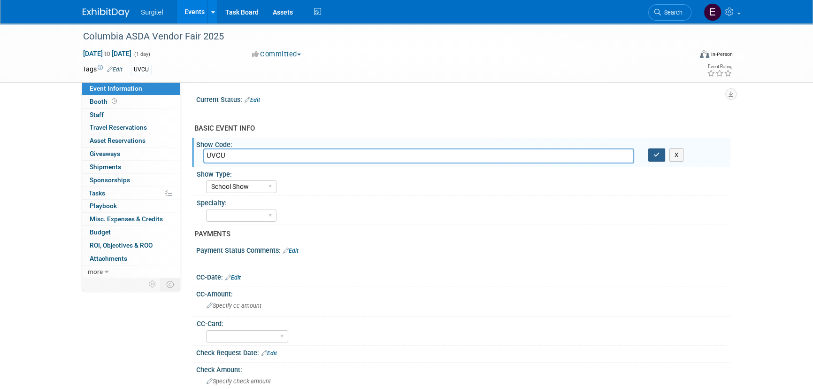
type input "UVCU"
drag, startPoint x: 657, startPoint y: 154, endPoint x: 610, endPoint y: 179, distance: 53.1
click at [657, 155] on icon "button" at bounding box center [656, 155] width 7 height 6
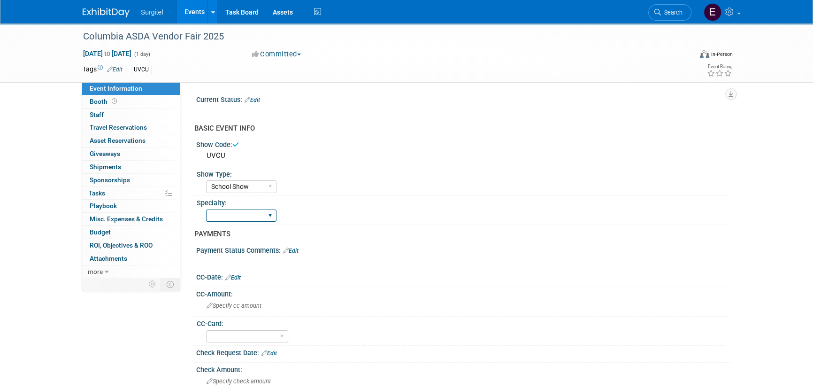
click at [230, 215] on select "Dental Hygiene Medical Veterinarian Other" at bounding box center [241, 215] width 70 height 13
select select "Dental"
click at [206, 209] on select "Dental Hygiene Medical Veterinarian Other" at bounding box center [241, 215] width 70 height 13
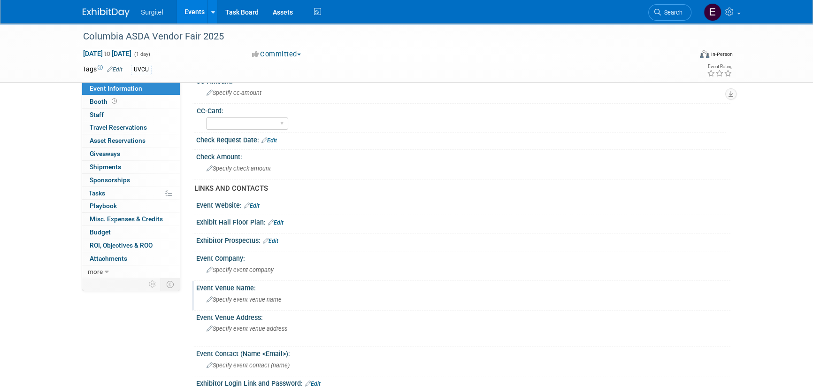
scroll to position [213, 0]
click at [245, 325] on span "Specify event venue address" at bounding box center [247, 327] width 81 height 7
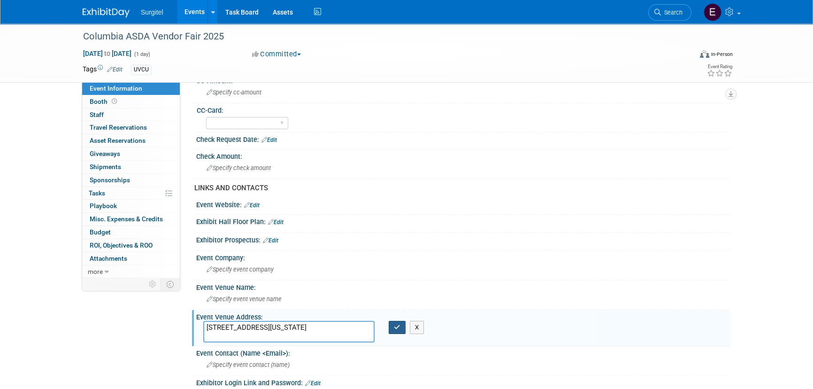
type textarea "622 W 168th St, New York, NY 10032"
click at [400, 326] on button "button" at bounding box center [397, 327] width 17 height 13
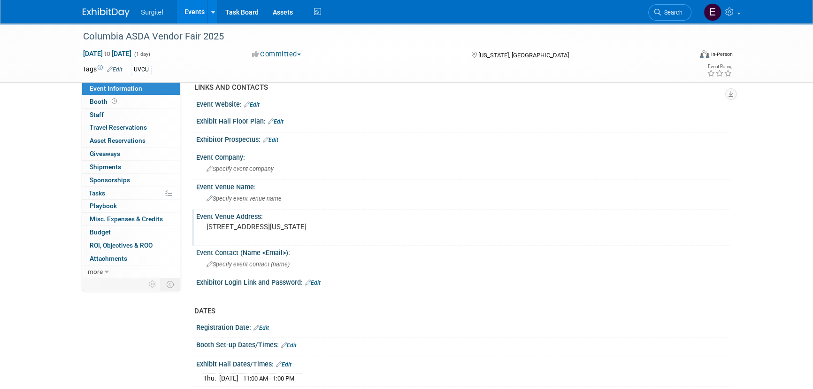
scroll to position [427, 0]
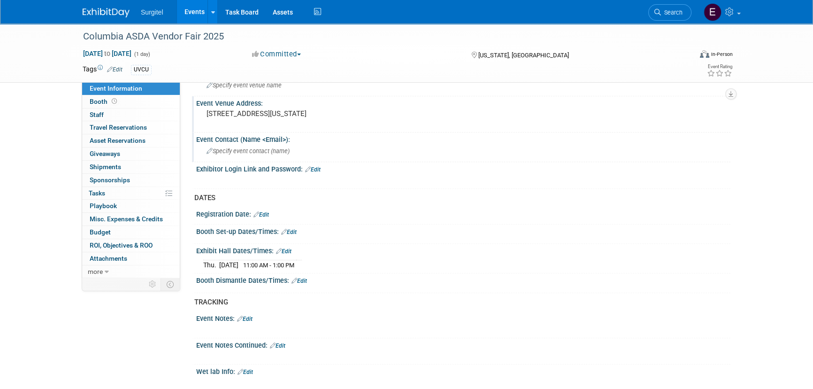
click at [228, 150] on span "Specify event contact (name )" at bounding box center [248, 150] width 83 height 7
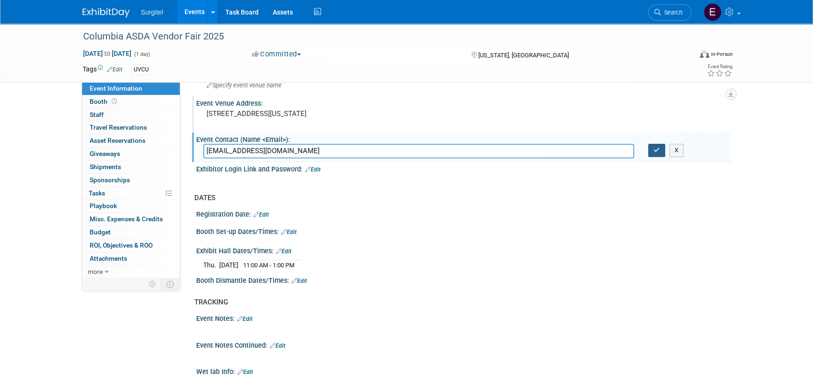
type input "columbiaasdafundraisin2@gmail.com"
click at [659, 147] on icon "button" at bounding box center [656, 150] width 7 height 6
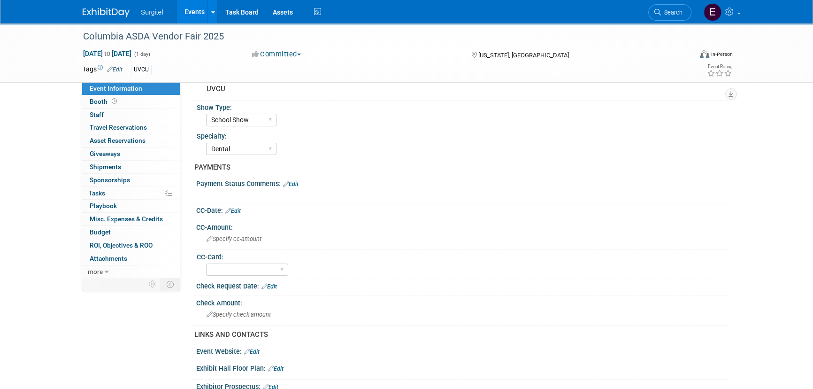
scroll to position [0, 0]
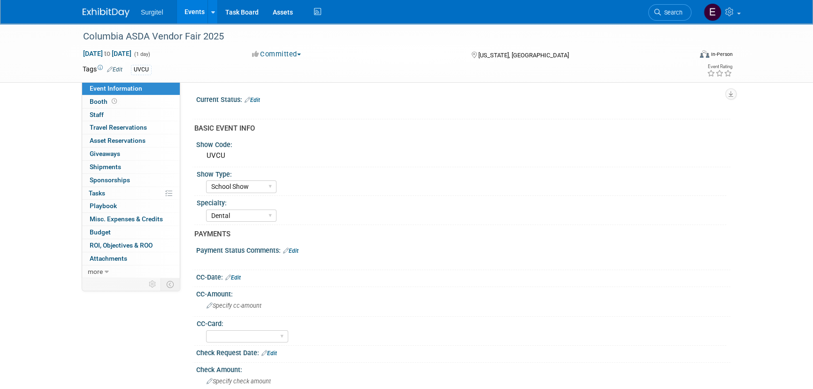
click at [254, 97] on link "Edit" at bounding box center [252, 100] width 15 height 7
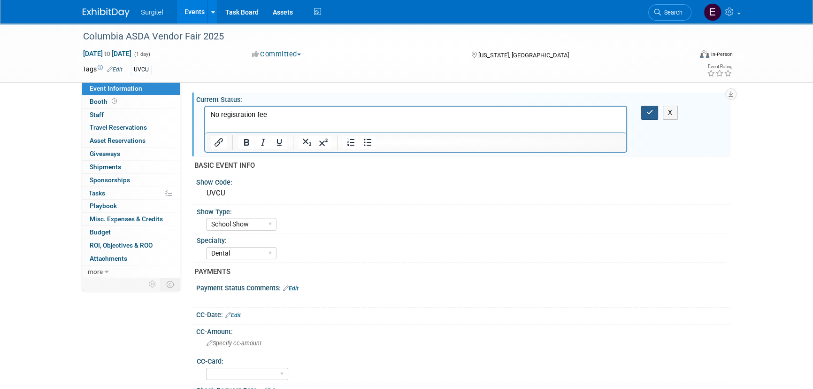
click at [655, 115] on button "button" at bounding box center [649, 113] width 17 height 14
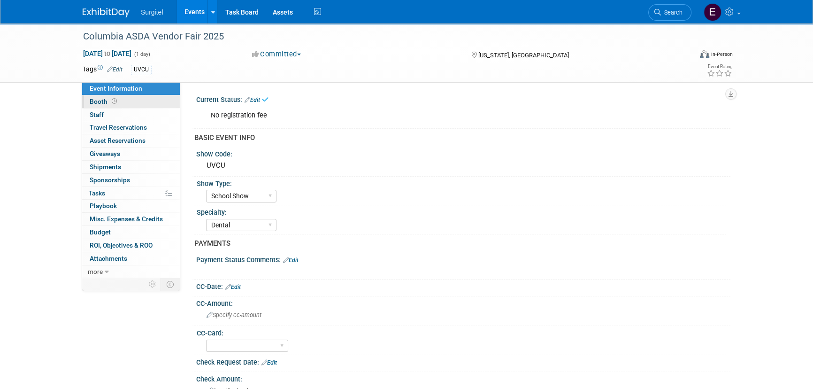
click at [126, 102] on link "Booth" at bounding box center [131, 101] width 98 height 13
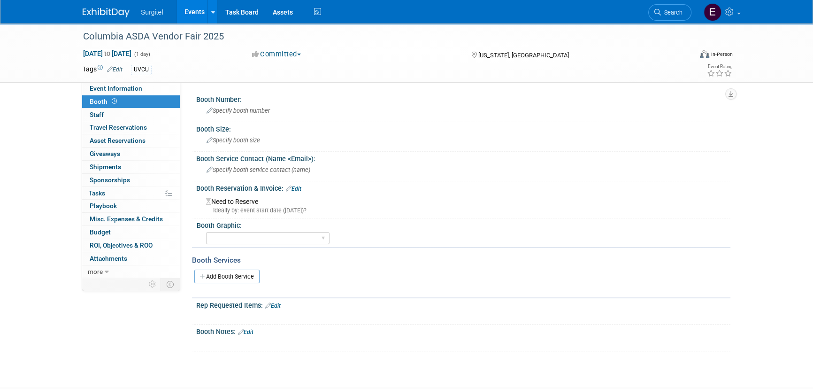
click at [298, 189] on link "Edit" at bounding box center [293, 188] width 15 height 7
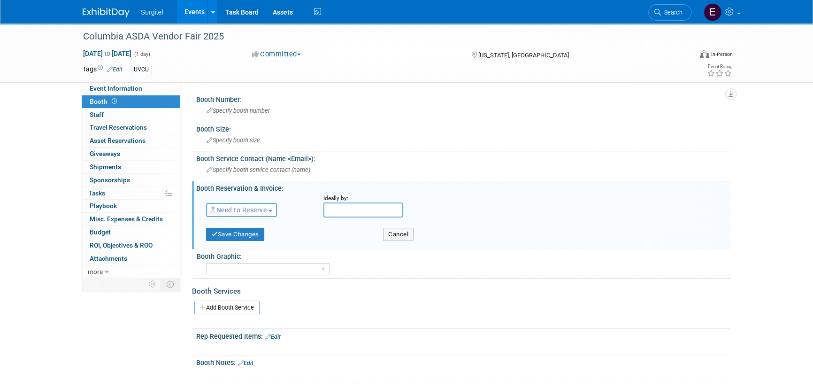
click at [267, 211] on span "Need to Reserve" at bounding box center [239, 210] width 56 height 8
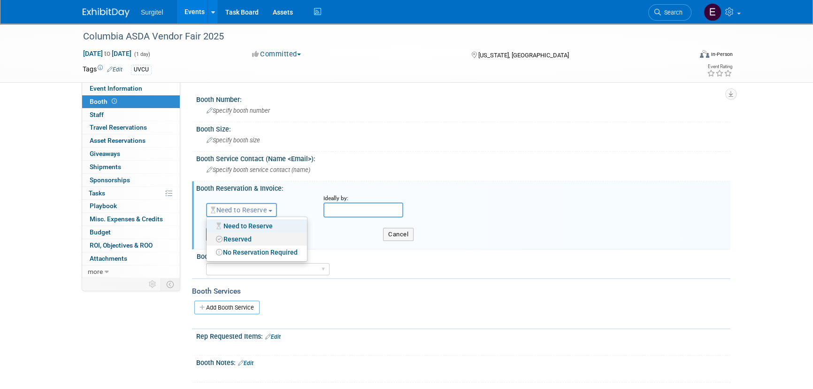
click at [251, 233] on link "Reserved" at bounding box center [257, 238] width 100 height 13
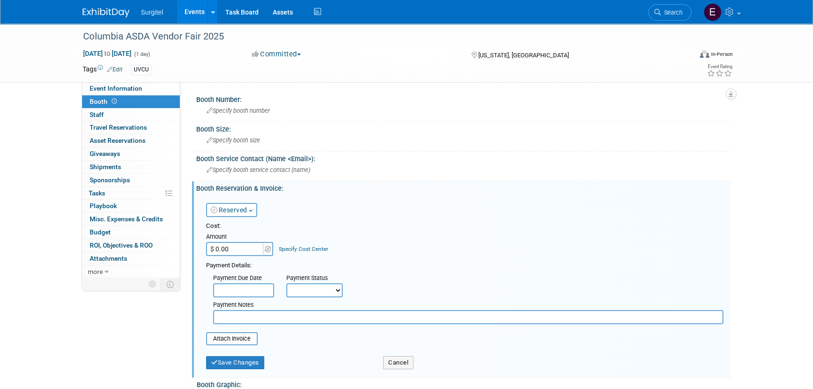
click at [316, 285] on select "Not Paid Yet Partially Paid Paid in Full" at bounding box center [314, 290] width 56 height 14
select select "1"
click at [286, 283] on select "Not Paid Yet Partially Paid Paid in Full" at bounding box center [314, 290] width 56 height 14
click at [250, 360] on button "Save Changes" at bounding box center [235, 362] width 58 height 13
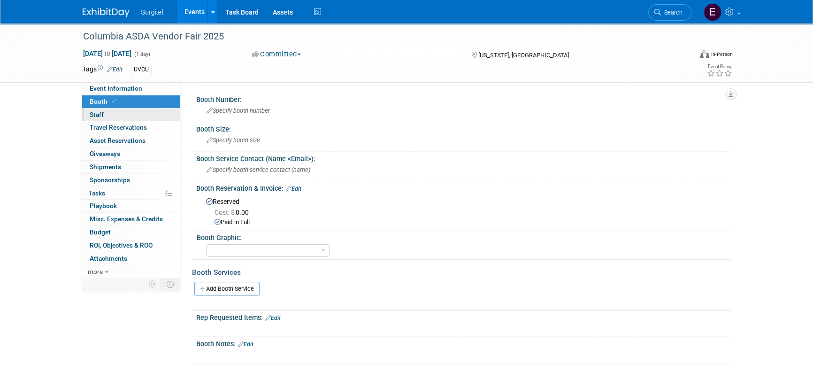
click at [115, 116] on link "0 Staff 0" at bounding box center [131, 114] width 98 height 13
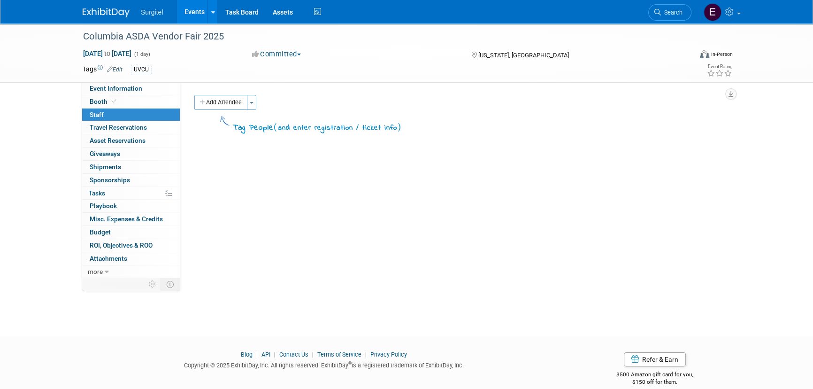
click at [207, 100] on button "Add Attendee" at bounding box center [220, 102] width 53 height 15
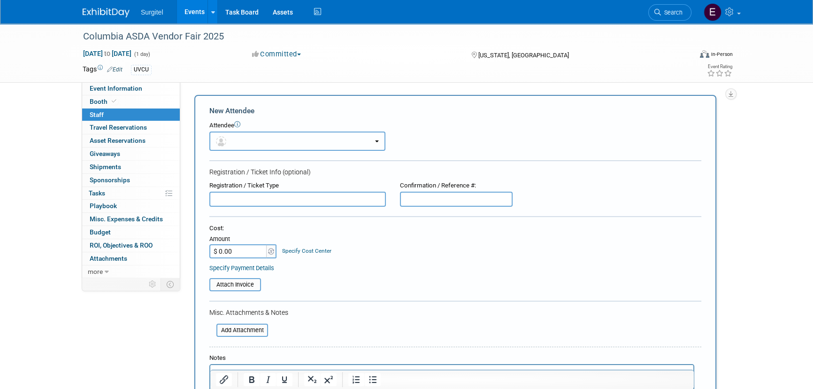
click at [267, 136] on button "button" at bounding box center [297, 140] width 176 height 19
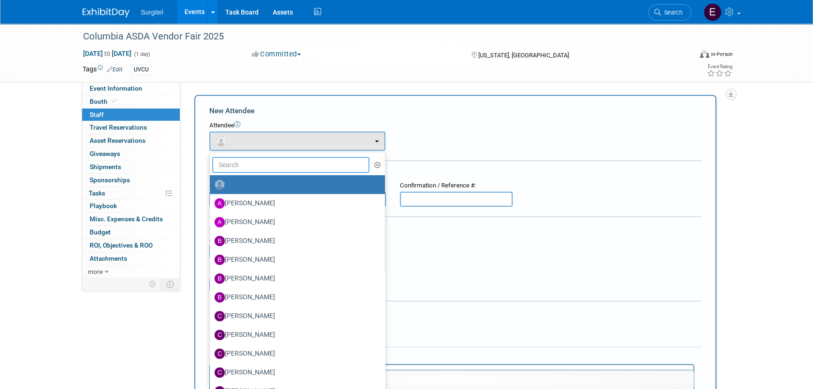
click at [303, 169] on input "text" at bounding box center [290, 165] width 157 height 16
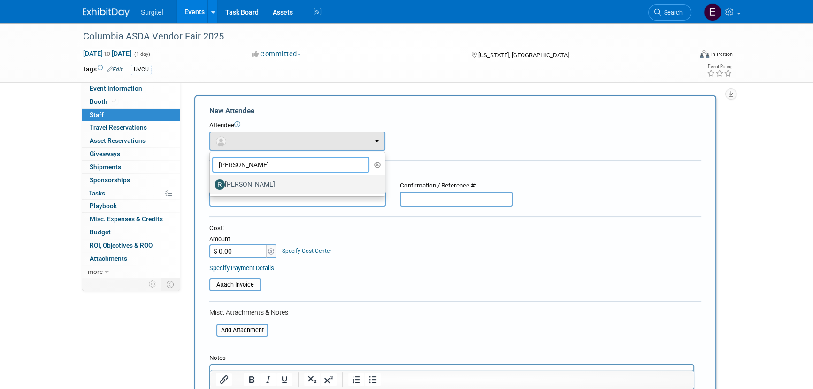
type input "robert"
click at [318, 188] on label "Robert Meehan" at bounding box center [294, 184] width 161 height 15
click at [211, 186] on input "Robert Meehan" at bounding box center [208, 183] width 6 height 6
select select "2c8bc1c9-0368-4475-a556-8014aadf6a3d"
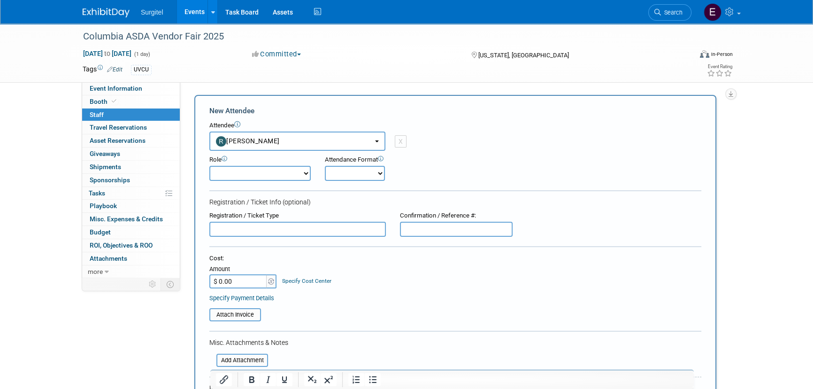
click at [424, 138] on div "Attendee <img src="https://www.exhibitday.com/Images/Unassigned-User-Icon.png" …" at bounding box center [455, 136] width 492 height 30
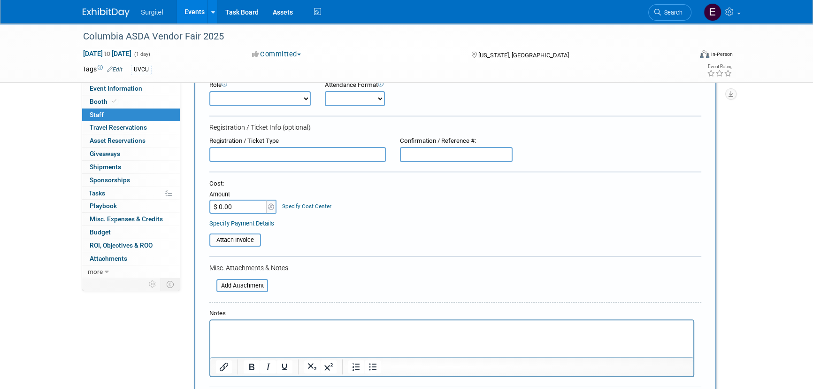
scroll to position [212, 0]
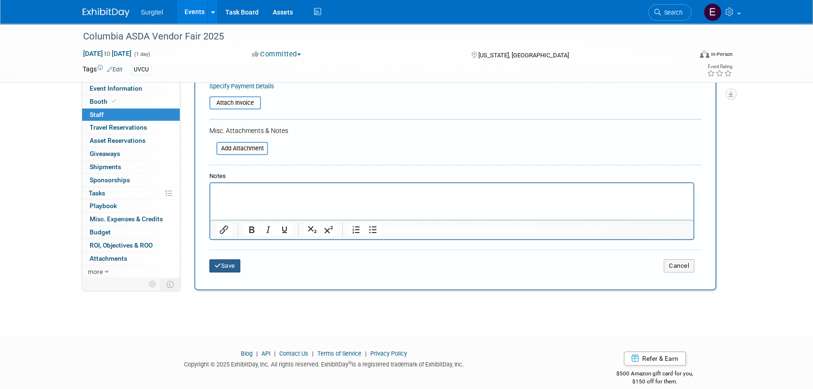
click at [240, 266] on button "Save" at bounding box center [224, 265] width 31 height 13
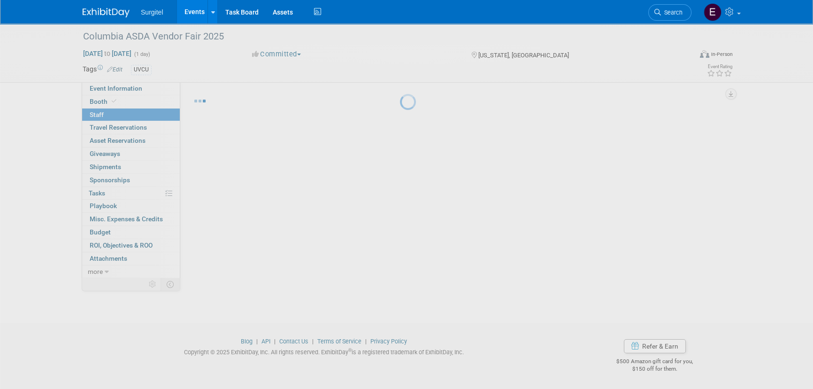
scroll to position [13, 0]
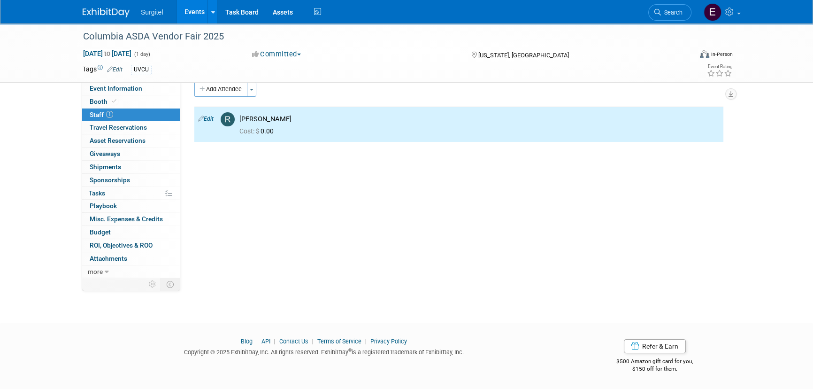
click at [198, 13] on link "Events" at bounding box center [194, 11] width 34 height 23
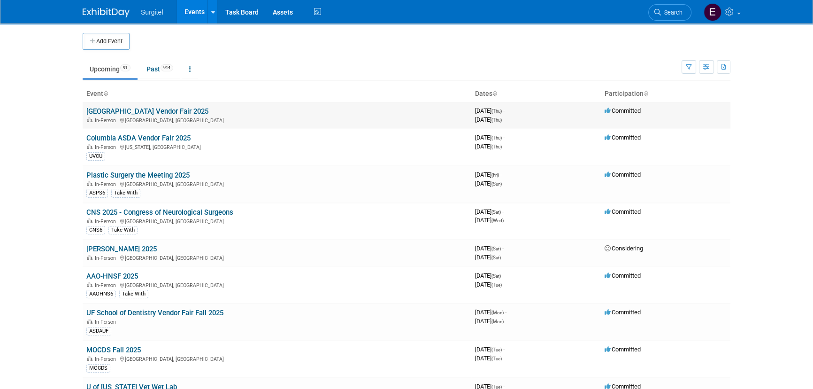
click at [159, 117] on div "In-Person [GEOGRAPHIC_DATA], [GEOGRAPHIC_DATA]" at bounding box center [276, 120] width 381 height 8
click at [164, 104] on td "[GEOGRAPHIC_DATA] Vendor Fair 2025 In-Person [GEOGRAPHIC_DATA], [GEOGRAPHIC_DAT…" at bounding box center [277, 115] width 389 height 27
click at [166, 109] on link "[GEOGRAPHIC_DATA] Vendor Fair 2025" at bounding box center [147, 111] width 122 height 8
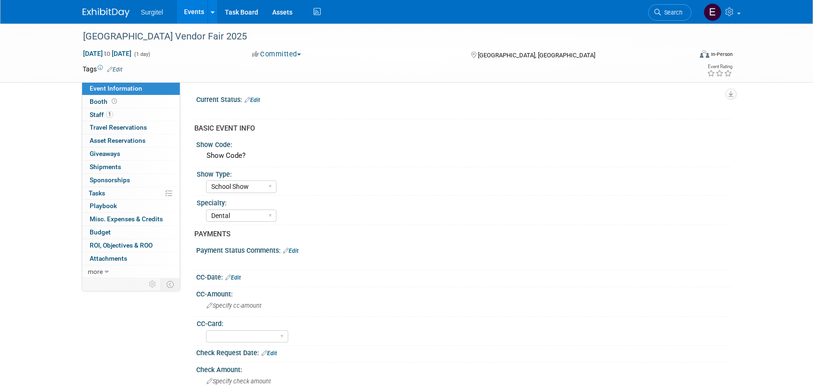
select select "School Show"
select select "Dental"
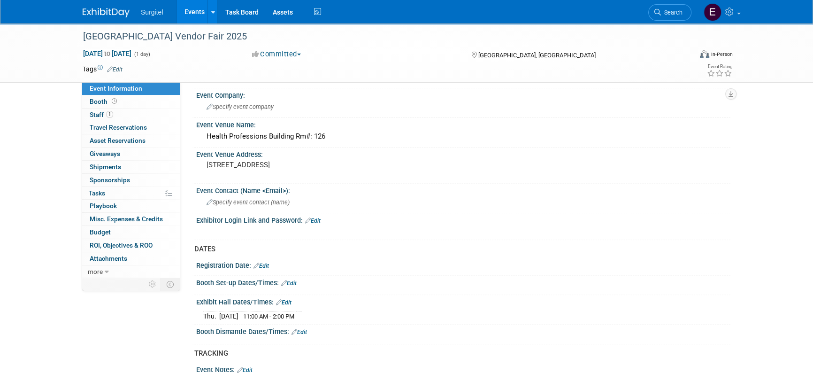
scroll to position [384, 0]
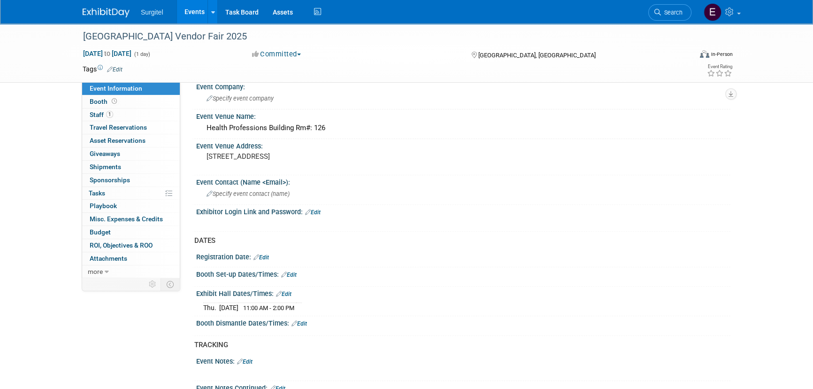
click at [194, 17] on link "Events" at bounding box center [194, 11] width 34 height 23
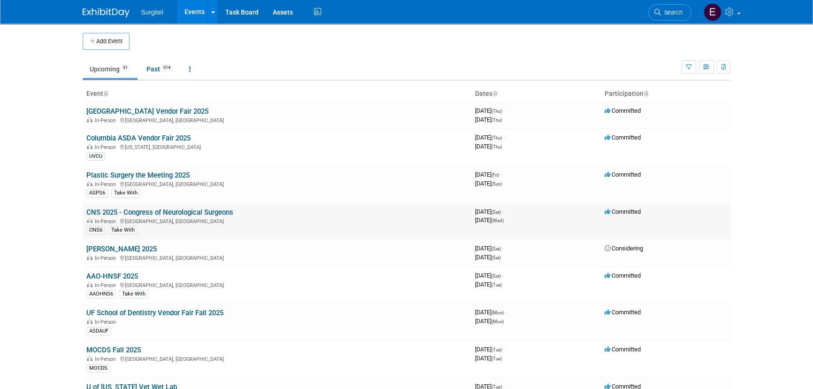
click at [141, 211] on link "CNS 2025 - Congress of Neurological Surgeons" at bounding box center [159, 212] width 147 height 8
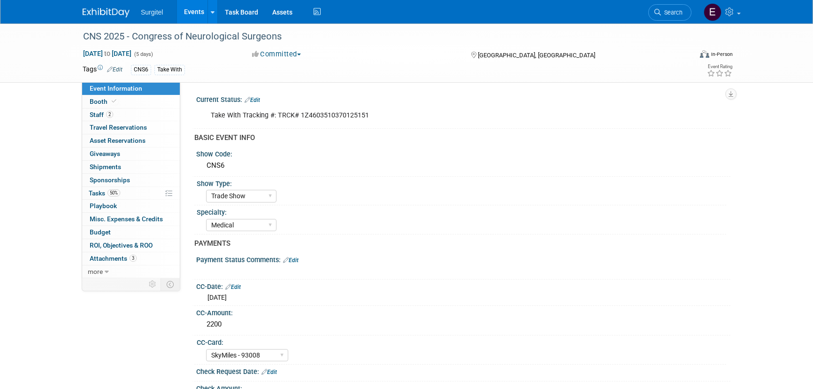
select select "Trade Show"
select select "Medical"
select select "SkyMiles - 93008"
select select "No"
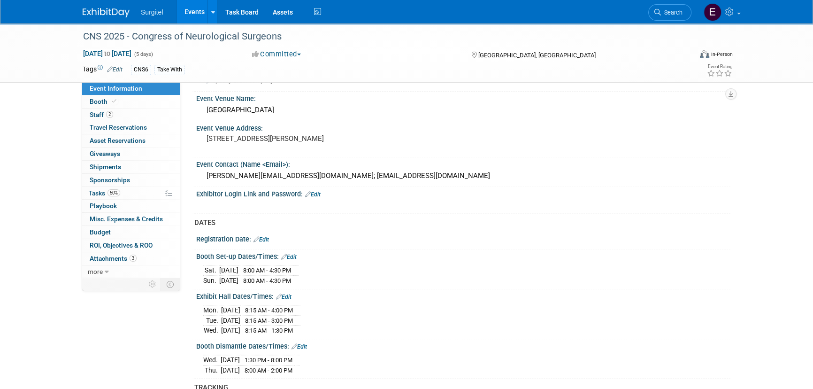
scroll to position [427, 0]
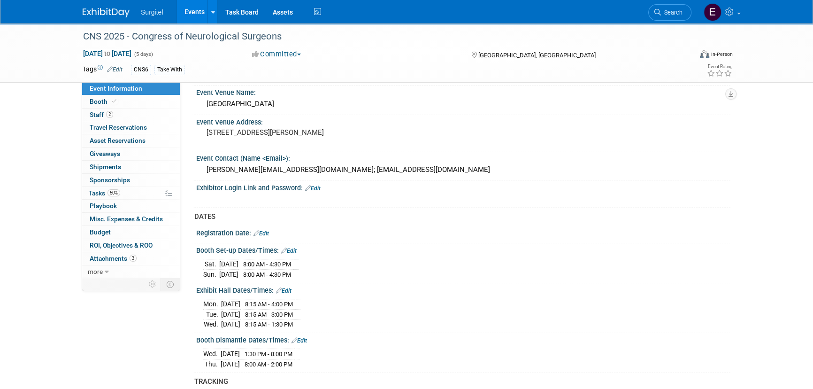
click at [191, 2] on link "Events" at bounding box center [194, 11] width 34 height 23
